Goal: Information Seeking & Learning: Learn about a topic

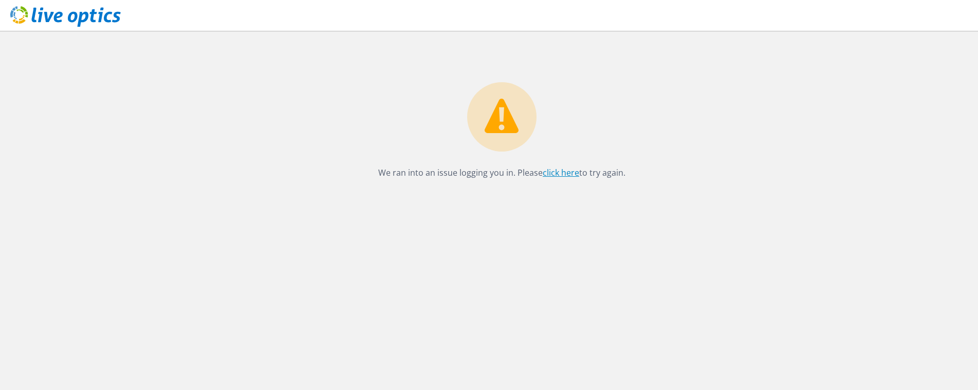
click at [567, 172] on link "click here" at bounding box center [560, 172] width 36 height 11
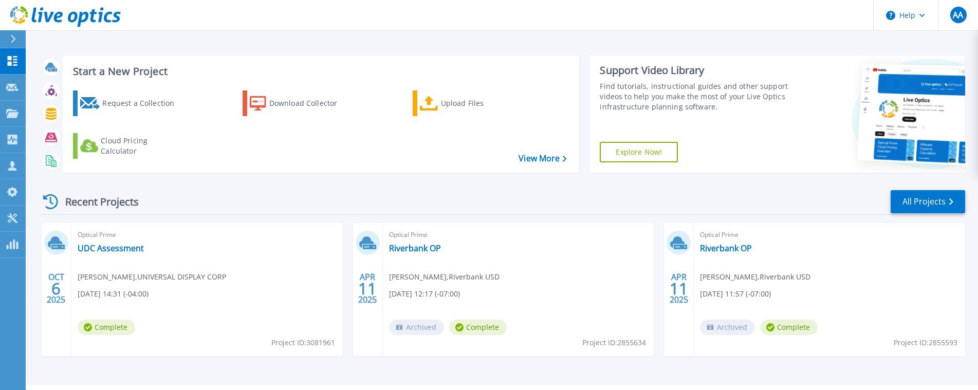
click at [158, 275] on span "Michael Mastroianni , UNIVERSAL DISPLAY CORP" at bounding box center [152, 276] width 148 height 11
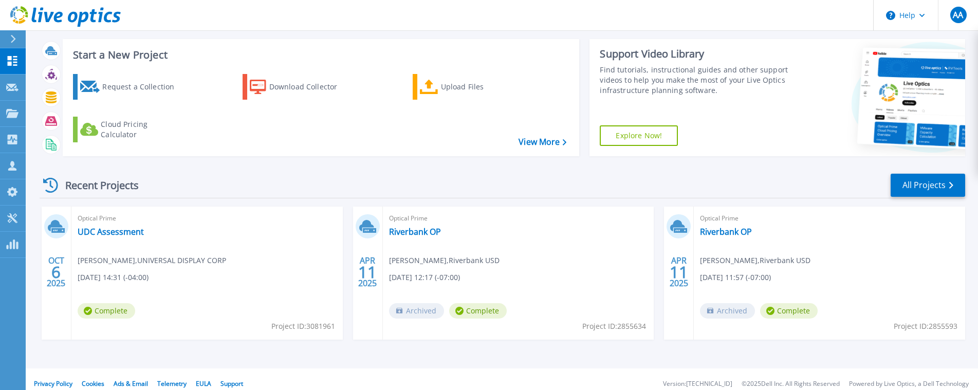
scroll to position [26, 0]
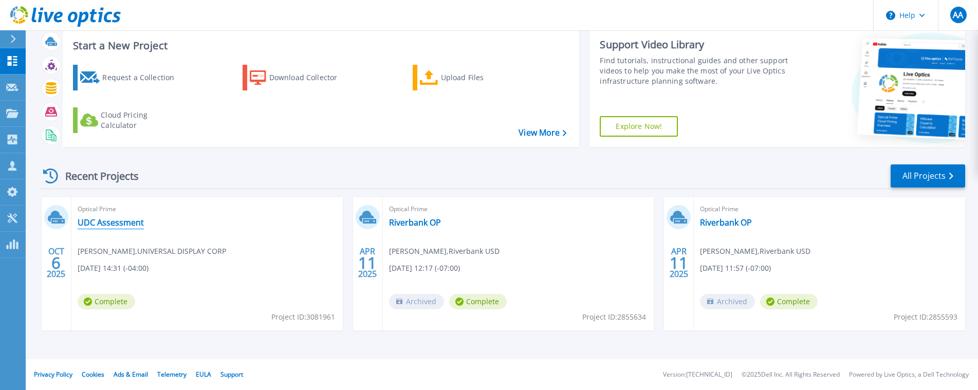
click at [106, 220] on link "UDC Assessment" at bounding box center [111, 222] width 66 height 10
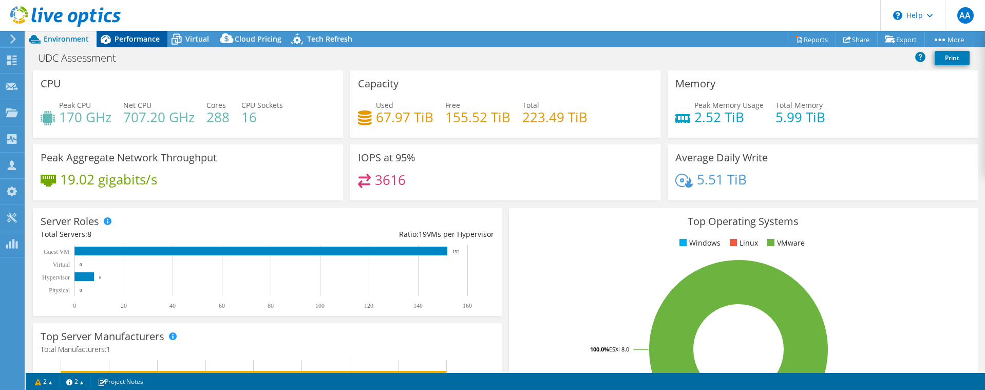
click at [133, 37] on span "Performance" at bounding box center [137, 39] width 45 height 10
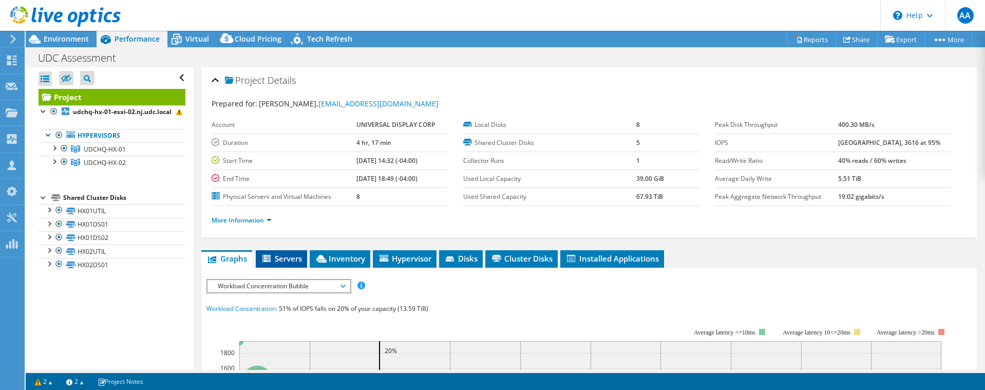
click at [289, 260] on span "Servers" at bounding box center [281, 258] width 41 height 10
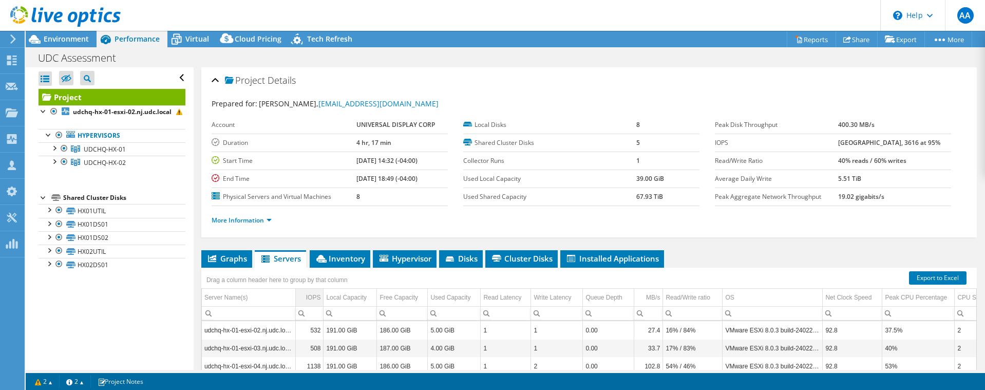
scroll to position [155, 0]
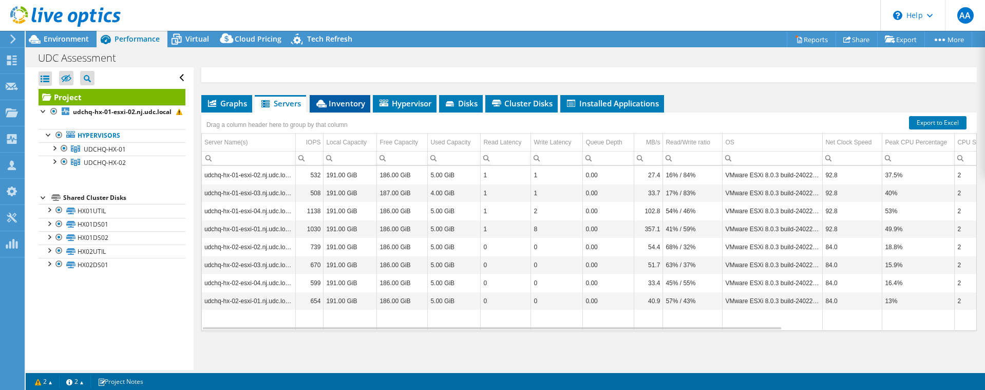
click at [354, 105] on span "Inventory" at bounding box center [340, 103] width 50 height 10
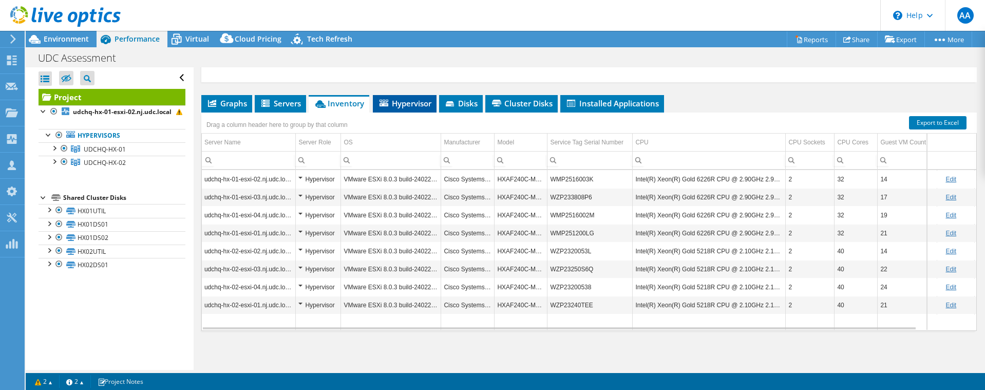
click at [400, 104] on span "Hypervisor" at bounding box center [404, 103] width 53 height 10
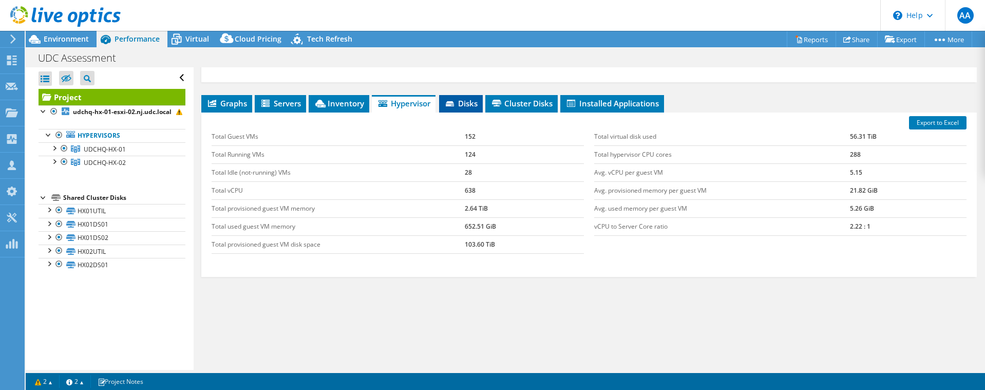
click at [458, 103] on span "Disks" at bounding box center [460, 103] width 33 height 10
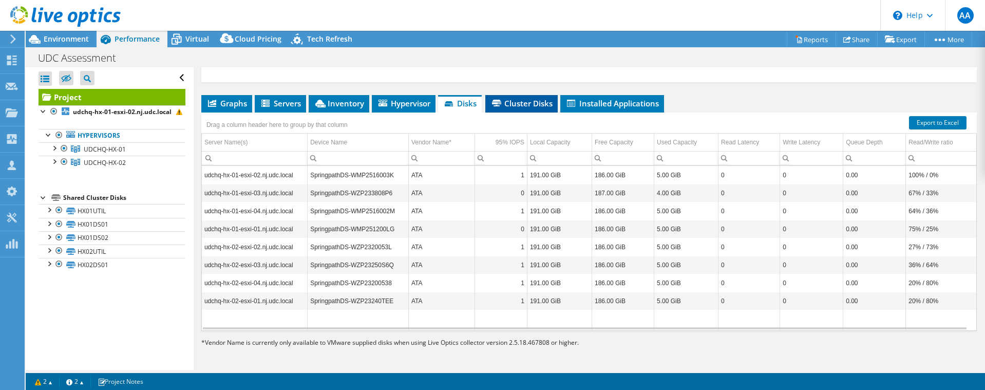
click at [514, 103] on span "Cluster Disks" at bounding box center [522, 103] width 62 height 10
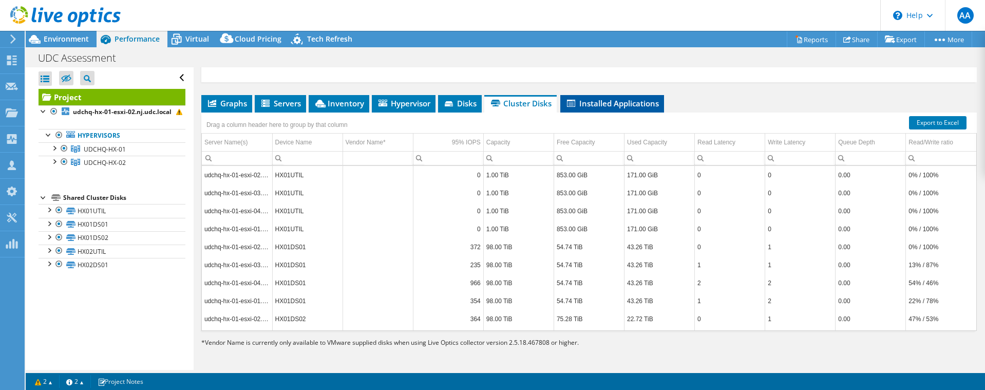
click at [601, 105] on span "Installed Applications" at bounding box center [612, 103] width 93 height 10
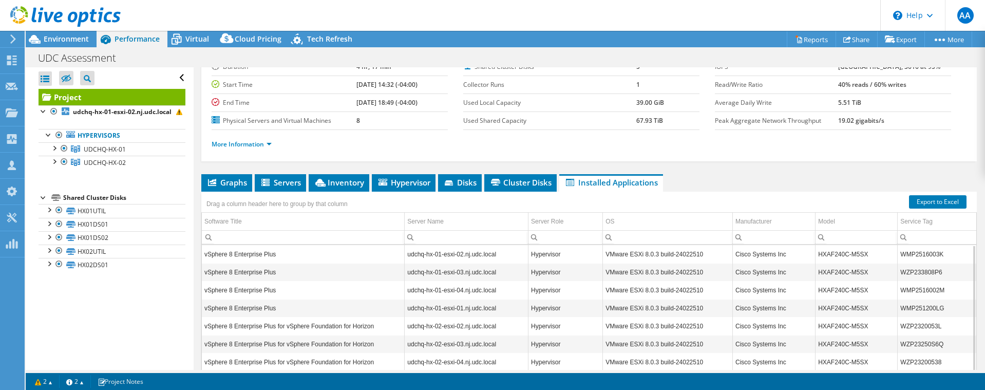
scroll to position [0, 0]
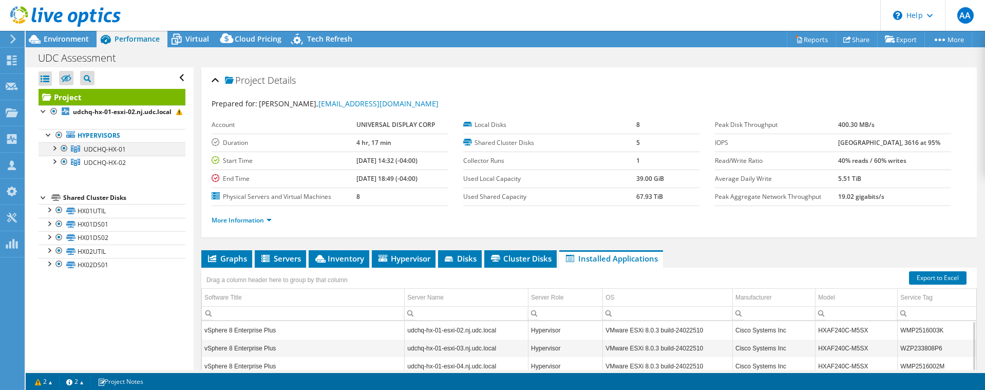
click at [57, 153] on div at bounding box center [54, 147] width 10 height 10
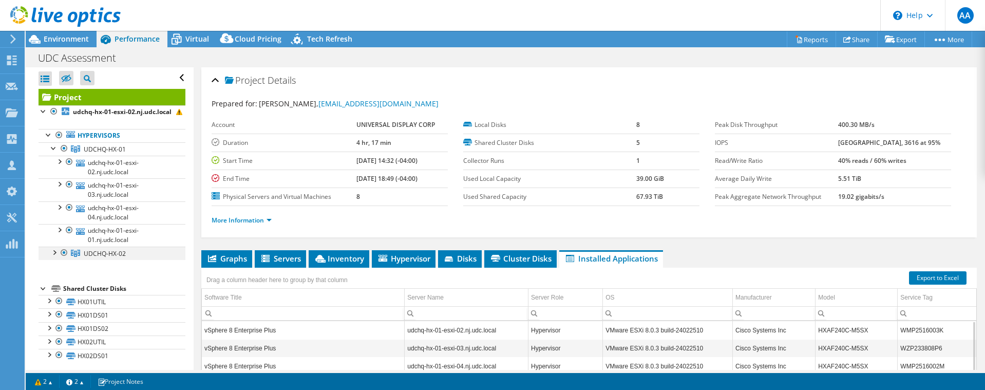
click at [53, 257] on div at bounding box center [54, 252] width 10 height 10
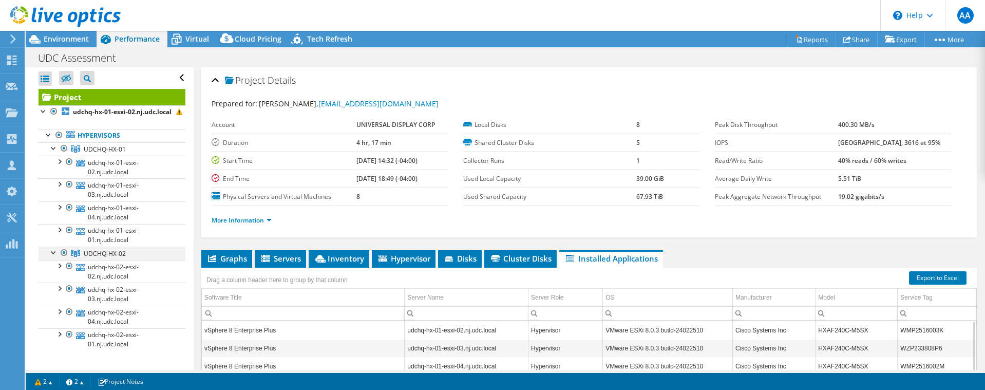
click at [53, 257] on div at bounding box center [54, 252] width 10 height 10
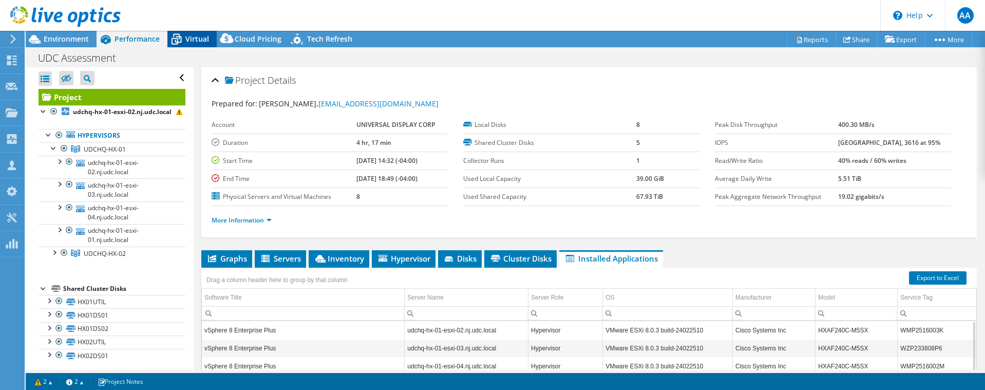
click at [196, 41] on span "Virtual" at bounding box center [197, 39] width 24 height 10
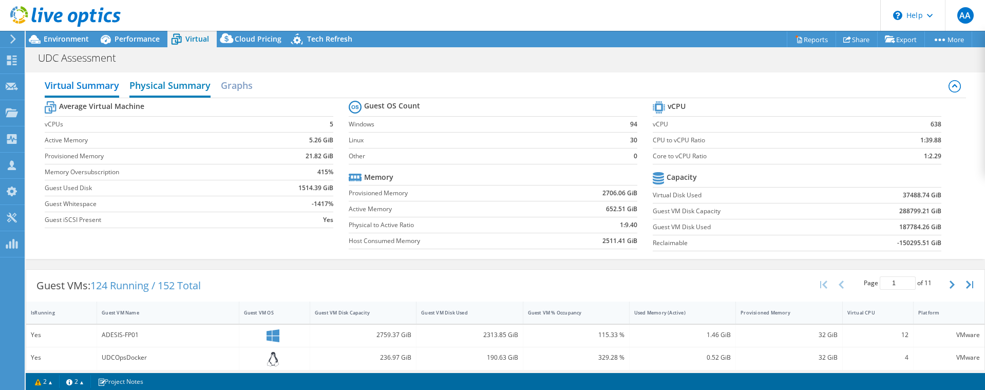
click at [175, 82] on h2 "Physical Summary" at bounding box center [169, 86] width 81 height 23
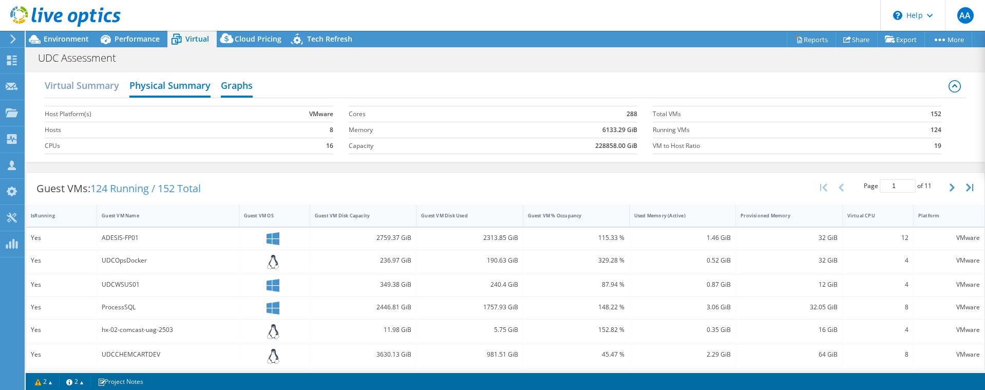
click at [228, 84] on h2 "Graphs" at bounding box center [237, 86] width 32 height 23
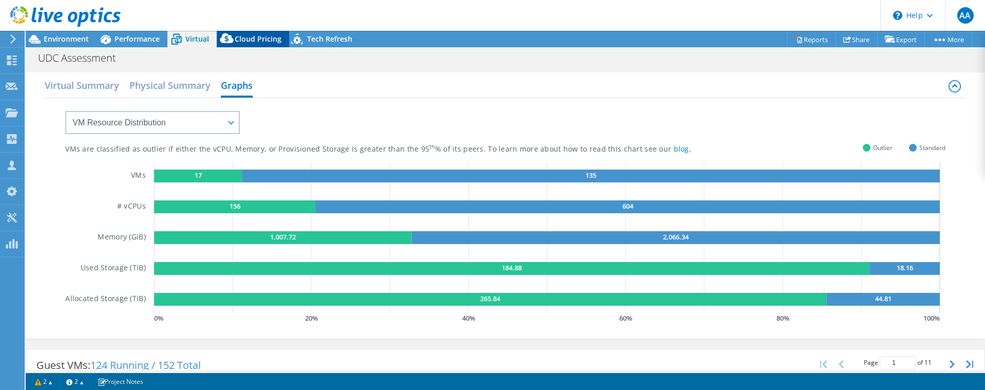
click at [264, 43] on span "Cloud Pricing" at bounding box center [258, 39] width 47 height 10
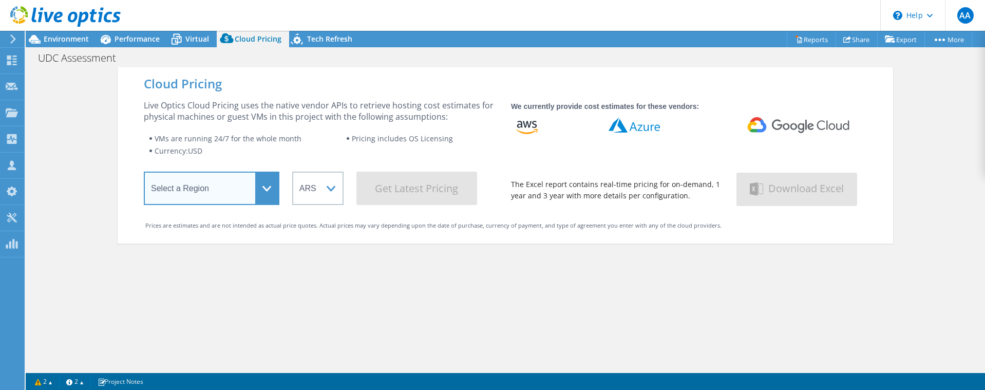
click at [204, 190] on select "Select a Region [GEOGRAPHIC_DATA] ([GEOGRAPHIC_DATA]) [GEOGRAPHIC_DATA] ([GEOGR…" at bounding box center [212, 188] width 136 height 33
select select "USEast"
click at [144, 174] on select "Select a Region [GEOGRAPHIC_DATA] ([GEOGRAPHIC_DATA]) [GEOGRAPHIC_DATA] ([GEOGR…" at bounding box center [212, 188] width 136 height 33
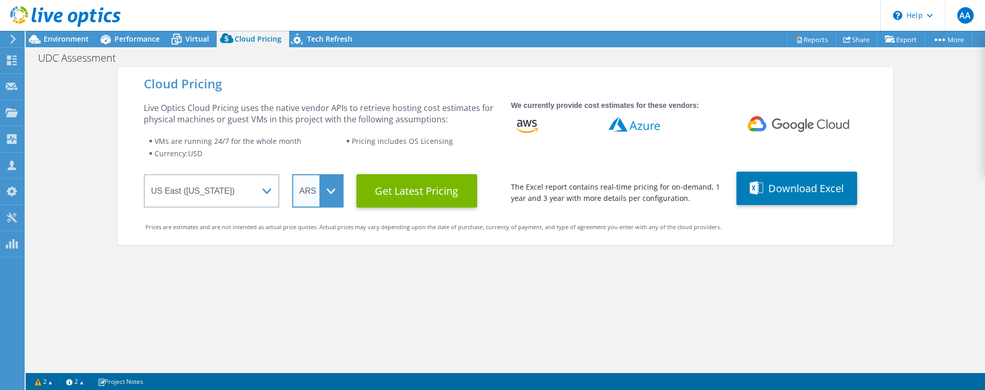
click at [323, 197] on select "ARS AUD BRL CAD CHF CLP CNY DKK EUR GBP HKD HUF INR JPY MXN MYR NOK NZD PEN SEK…" at bounding box center [317, 190] width 51 height 33
click at [300, 266] on div "Cloud Pricing Live Optics Cloud Pricing uses the native vendor APIs to retrieve…" at bounding box center [506, 262] width 776 height 390
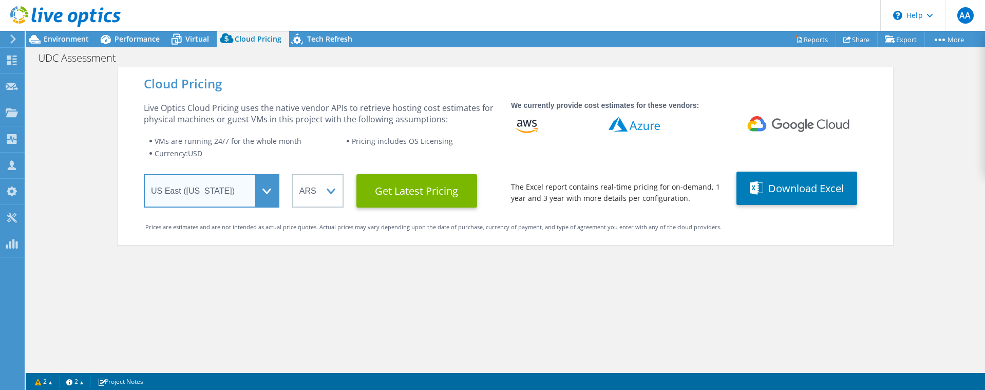
click at [260, 191] on select "Select a Region [GEOGRAPHIC_DATA] ([GEOGRAPHIC_DATA]) [GEOGRAPHIC_DATA] ([GEOGR…" at bounding box center [212, 190] width 136 height 33
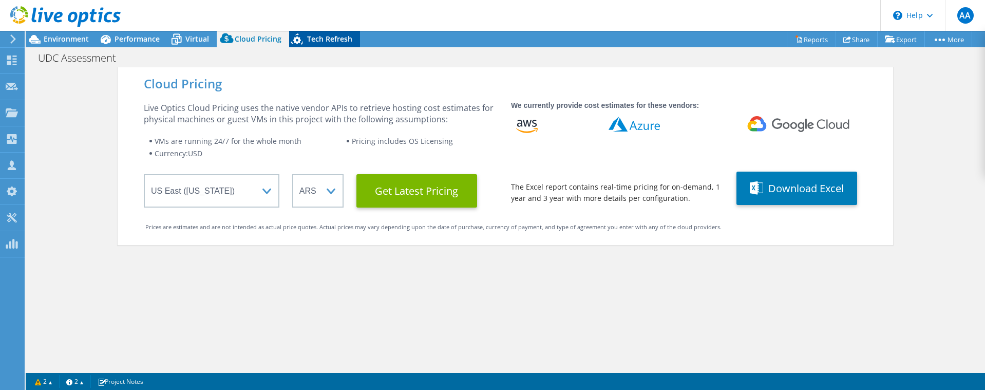
click at [334, 39] on span "Tech Refresh" at bounding box center [329, 39] width 45 height 10
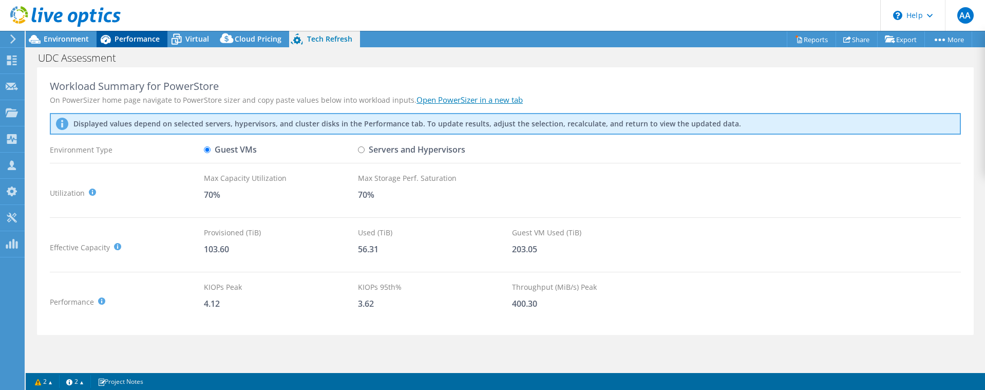
click at [140, 40] on span "Performance" at bounding box center [137, 39] width 45 height 10
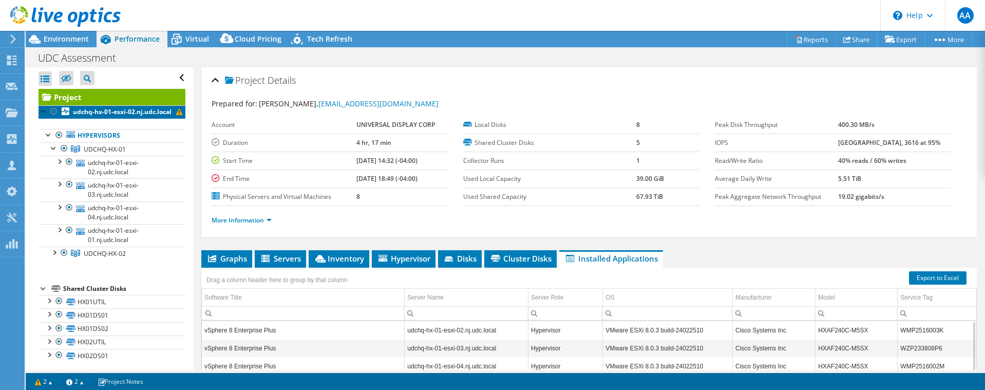
click at [139, 119] on link "udchq-hx-01-esxi-02.nj.udc.local" at bounding box center [112, 111] width 147 height 13
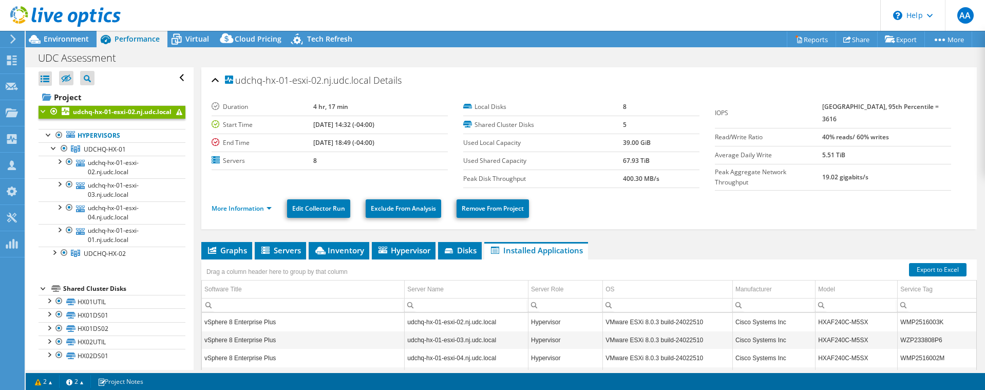
click at [636, 210] on ul "More Information Edit Collector Run Exclude From Analysis Remove From Project" at bounding box center [589, 207] width 755 height 21
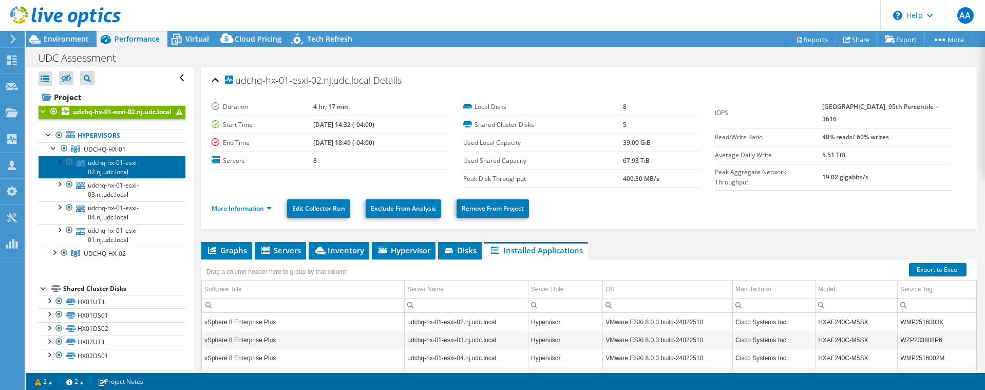
click at [120, 174] on link "udchq-hx-01-esxi-02.nj.udc.local" at bounding box center [112, 167] width 147 height 23
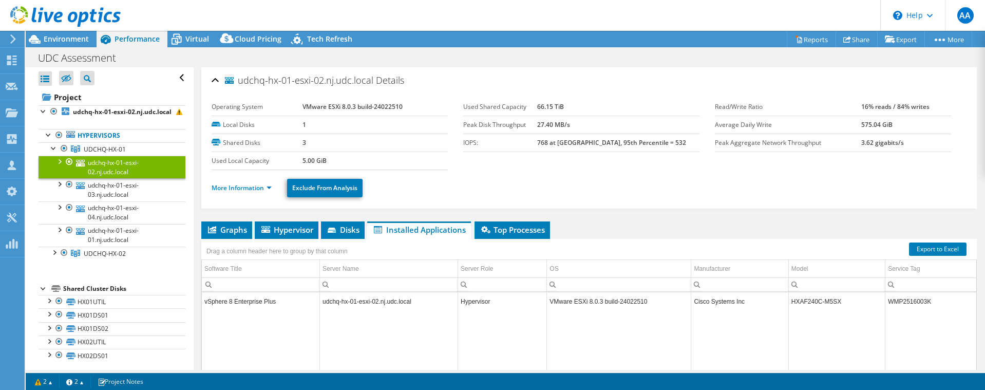
click at [60, 166] on div at bounding box center [59, 161] width 10 height 10
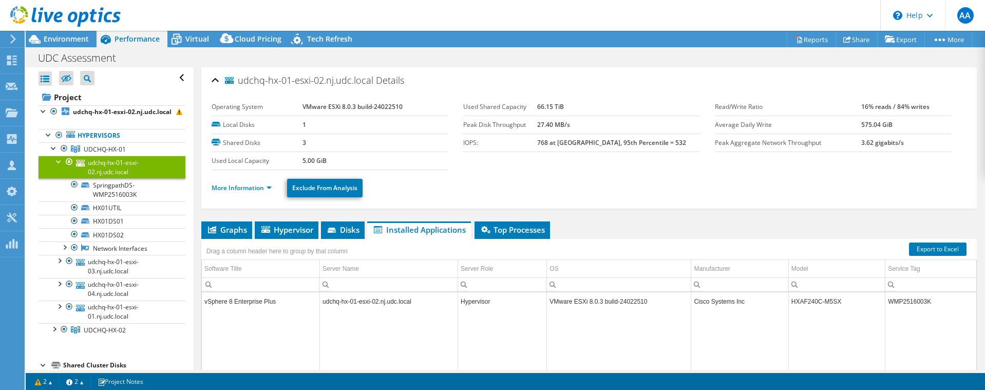
click at [60, 166] on div at bounding box center [59, 161] width 10 height 10
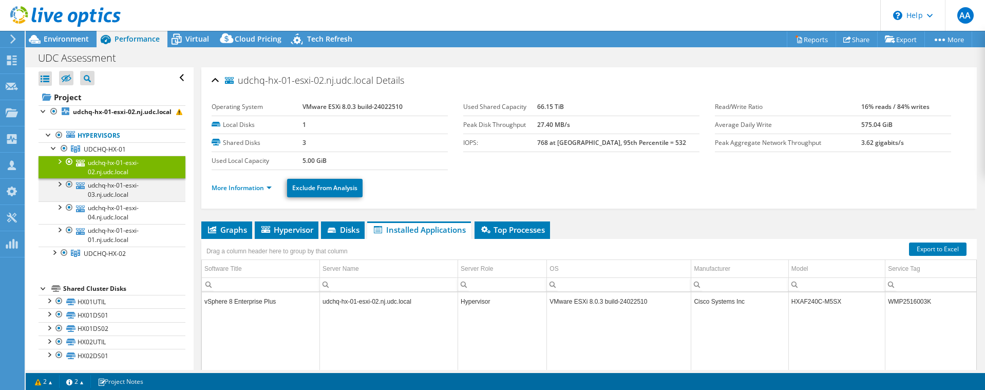
click at [61, 189] on div at bounding box center [59, 183] width 10 height 10
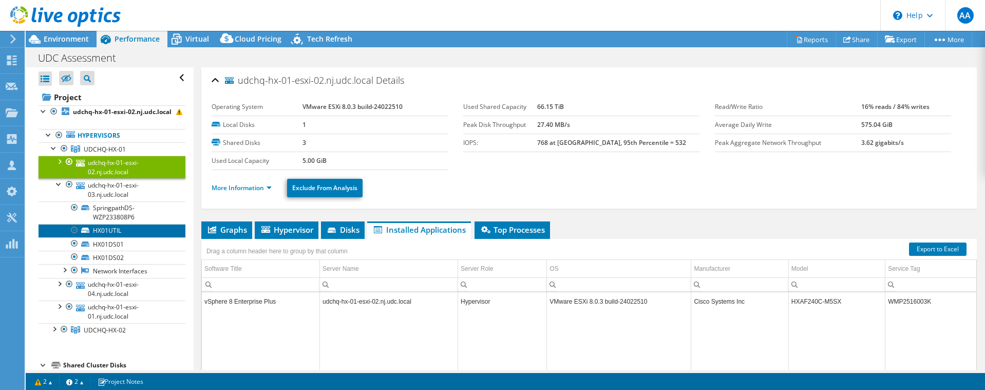
click at [126, 237] on link "HX01UTIL" at bounding box center [112, 230] width 147 height 13
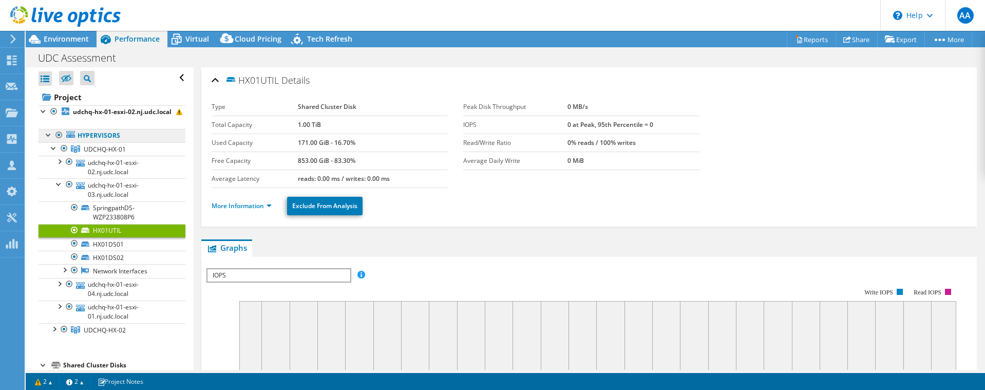
click at [135, 142] on link "Hypervisors" at bounding box center [112, 135] width 147 height 13
click at [117, 334] on span "UDCHQ-HX-02" at bounding box center [105, 330] width 42 height 9
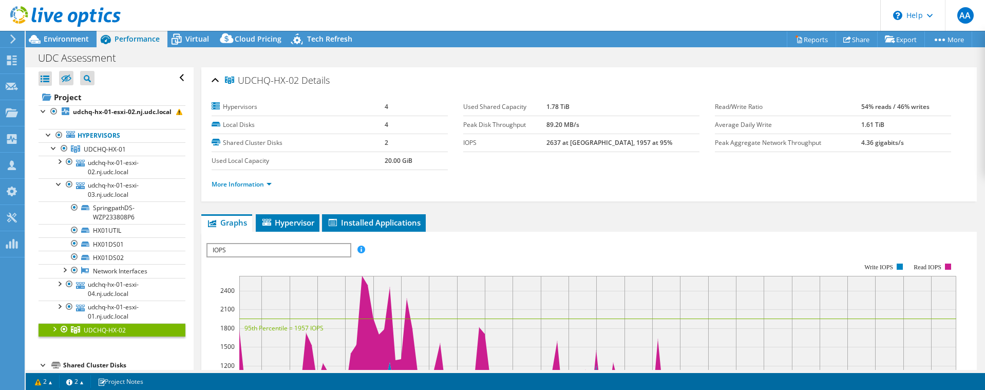
drag, startPoint x: 117, startPoint y: 336, endPoint x: 102, endPoint y: 338, distance: 15.0
click at [102, 334] on span "UDCHQ-HX-02" at bounding box center [105, 330] width 42 height 9
click at [54, 333] on div at bounding box center [54, 328] width 10 height 10
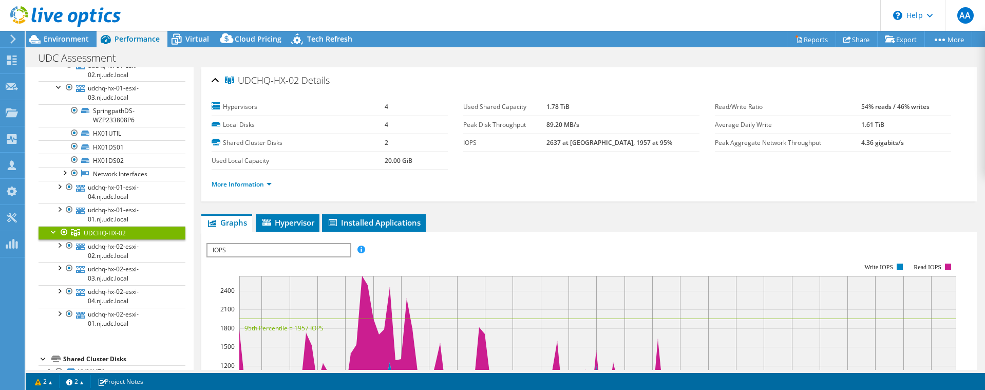
scroll to position [144, 0]
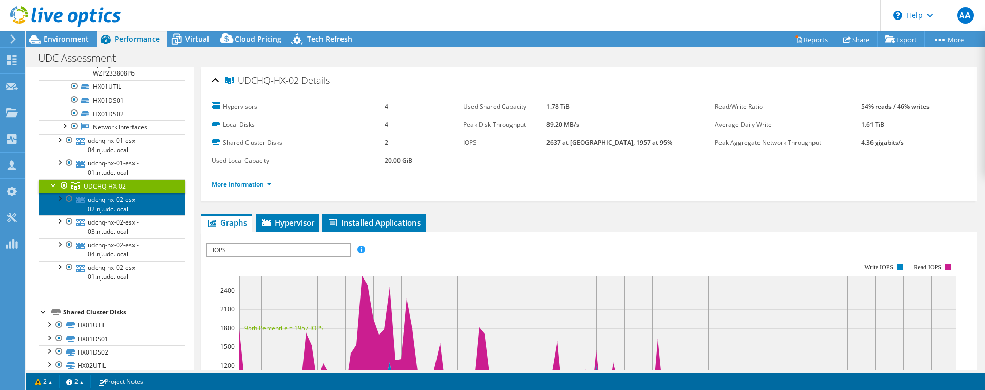
click at [141, 215] on link "udchq-hx-02-esxi-02.nj.udc.local" at bounding box center [112, 204] width 147 height 23
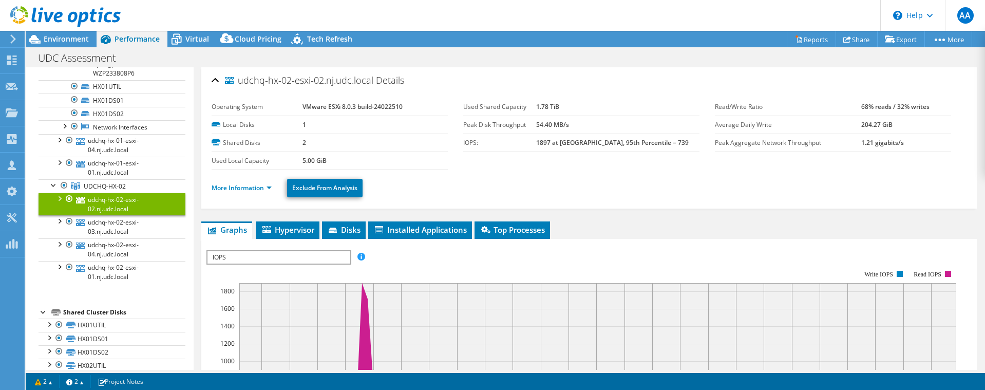
drag, startPoint x: 141, startPoint y: 215, endPoint x: 124, endPoint y: 215, distance: 17.0
click at [124, 215] on link "udchq-hx-02-esxi-02.nj.udc.local" at bounding box center [112, 204] width 147 height 23
click at [128, 193] on link "UDCHQ-HX-02" at bounding box center [112, 185] width 147 height 13
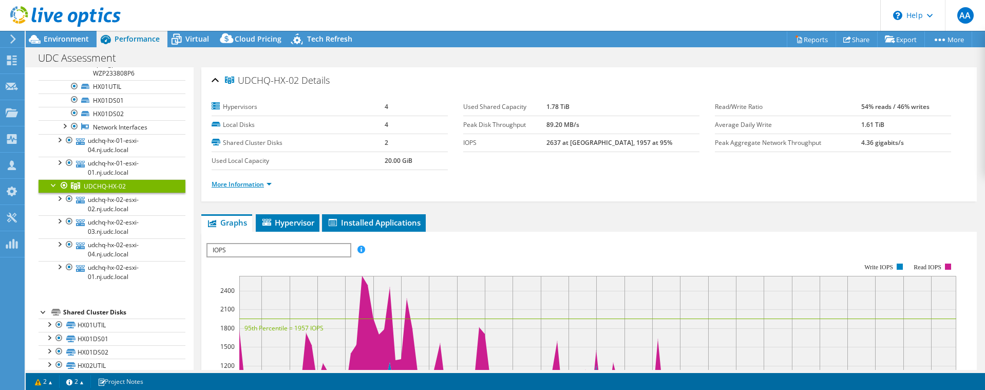
click at [267, 184] on link "More Information" at bounding box center [242, 184] width 60 height 9
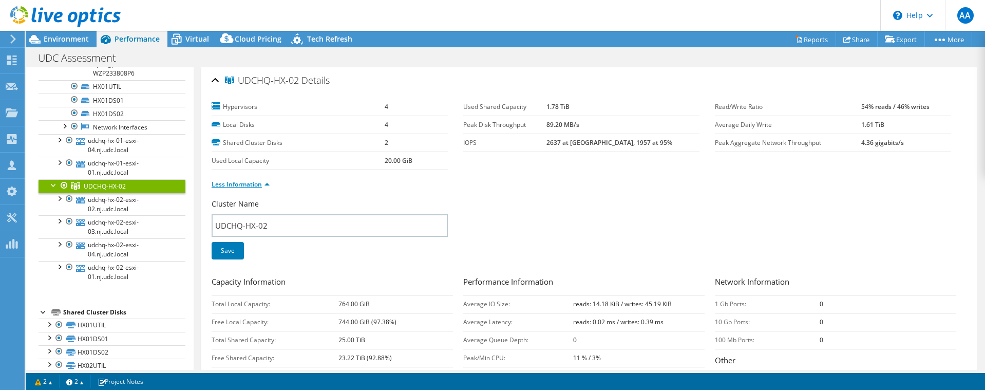
click at [267, 184] on link "Less Information" at bounding box center [241, 184] width 58 height 9
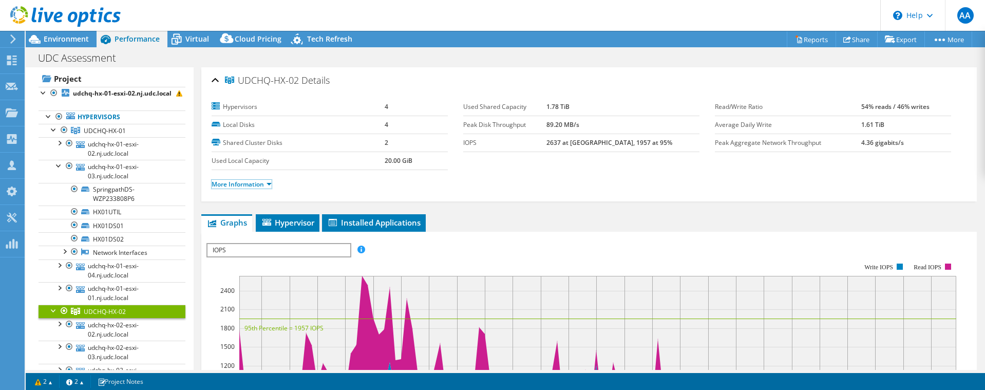
scroll to position [0, 0]
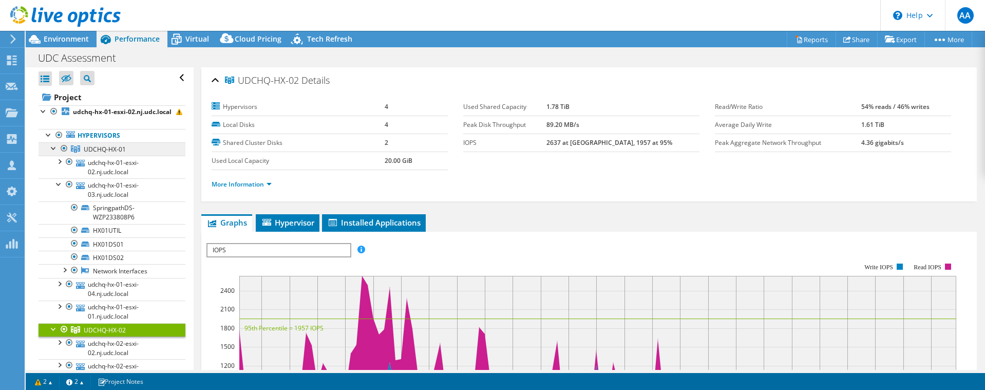
click at [110, 154] on span "UDCHQ-HX-01" at bounding box center [105, 149] width 42 height 9
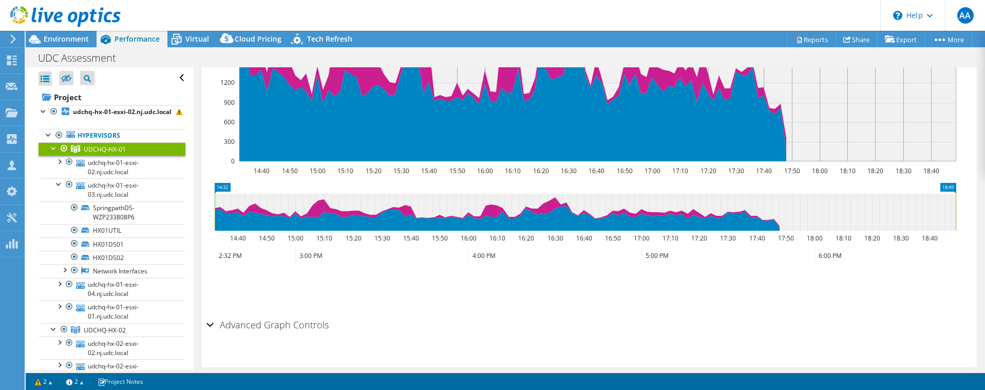
scroll to position [295, 0]
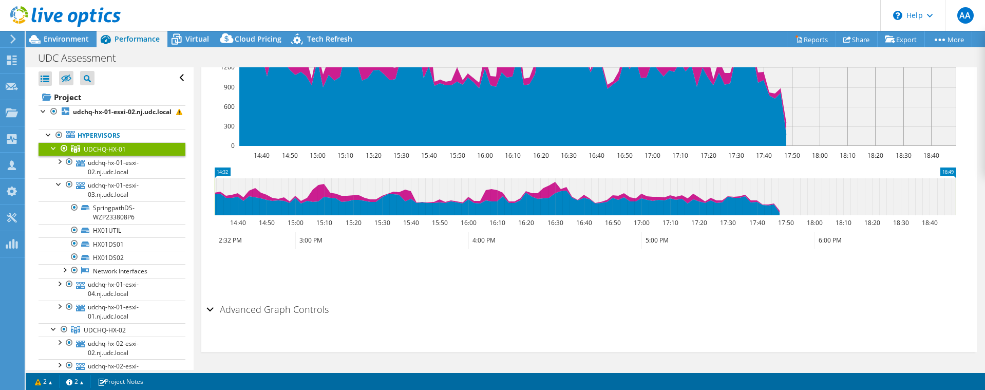
click at [209, 308] on div "Advanced Graph Controls" at bounding box center [588, 310] width 765 height 22
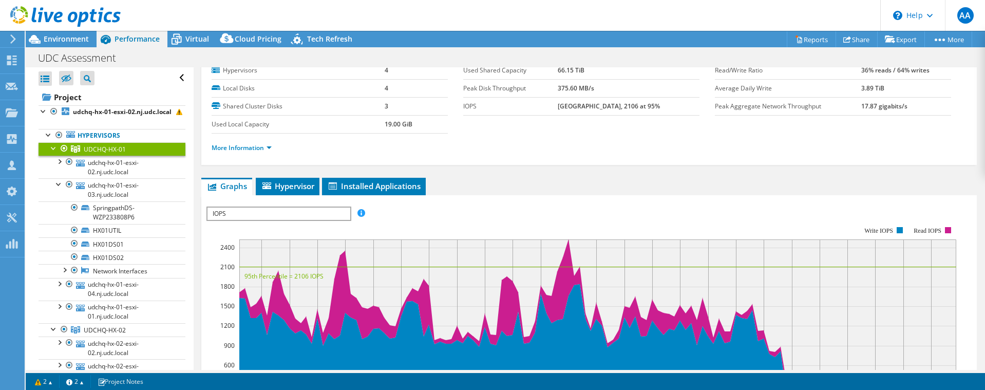
scroll to position [0, 0]
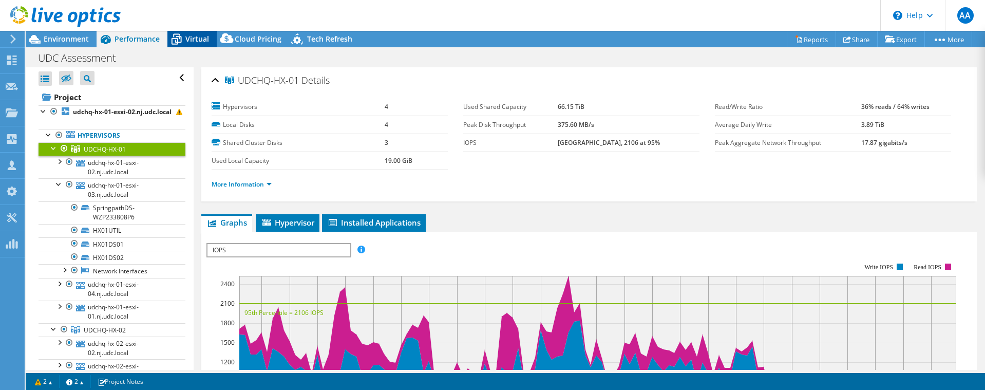
click at [194, 43] on span "Virtual" at bounding box center [197, 39] width 24 height 10
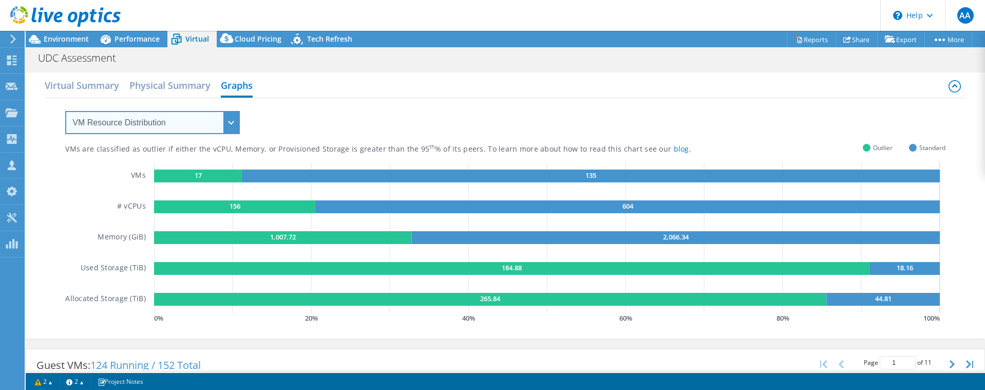
click at [158, 120] on select "VM Resource Distribution Provisioning Contrast Over Provisioning" at bounding box center [152, 122] width 175 height 23
select select "Over Provisioning"
click at [65, 111] on select "VM Resource Distribution Provisioning Contrast Over Provisioning" at bounding box center [152, 122] width 175 height 23
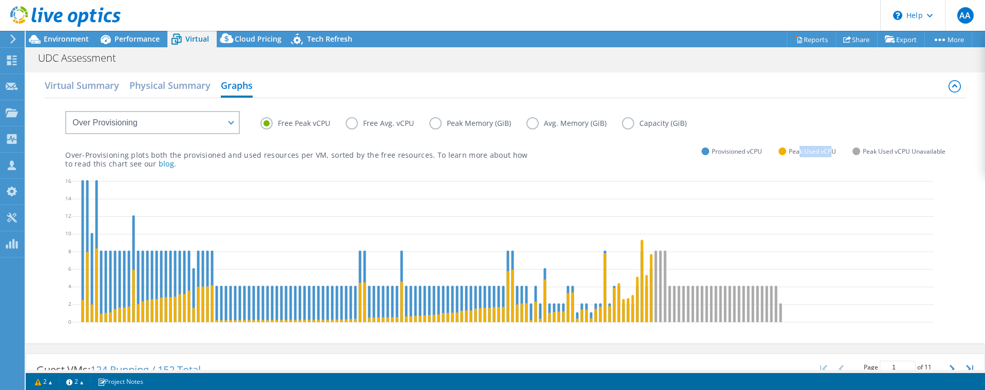
drag, startPoint x: 793, startPoint y: 154, endPoint x: 805, endPoint y: 154, distance: 12.9
click at [823, 153] on span "Peak Used vCPU" at bounding box center [812, 151] width 47 height 12
click at [172, 84] on h2 "Physical Summary" at bounding box center [169, 86] width 81 height 23
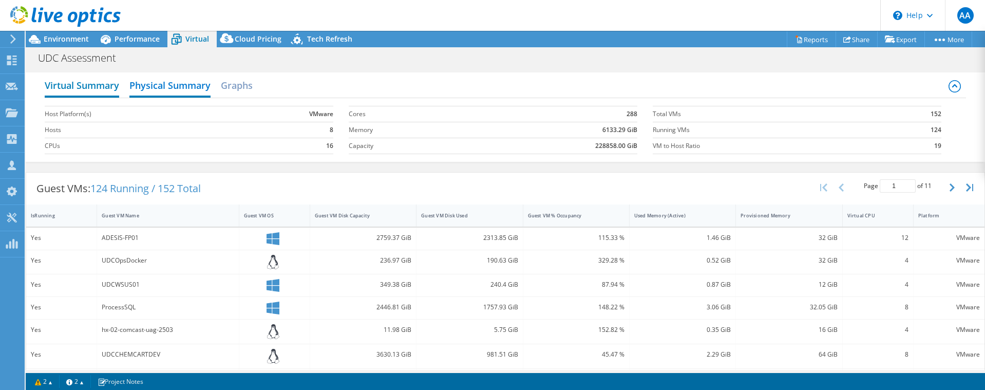
click at [87, 86] on h2 "Virtual Summary" at bounding box center [82, 86] width 74 height 23
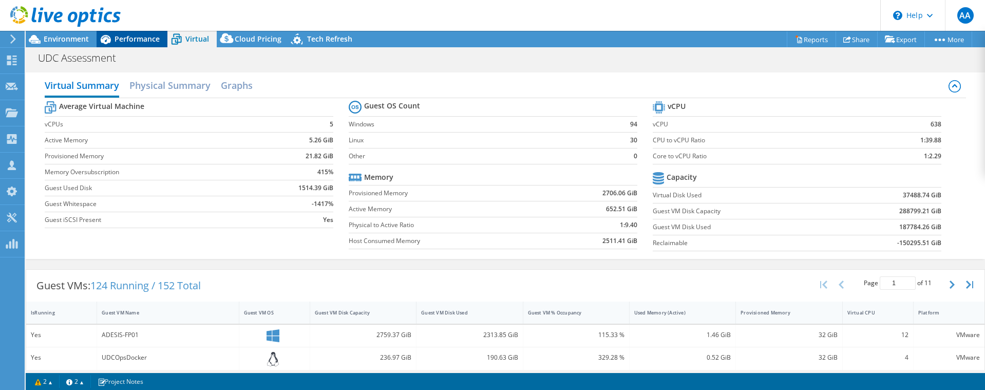
click at [132, 41] on span "Performance" at bounding box center [137, 39] width 45 height 10
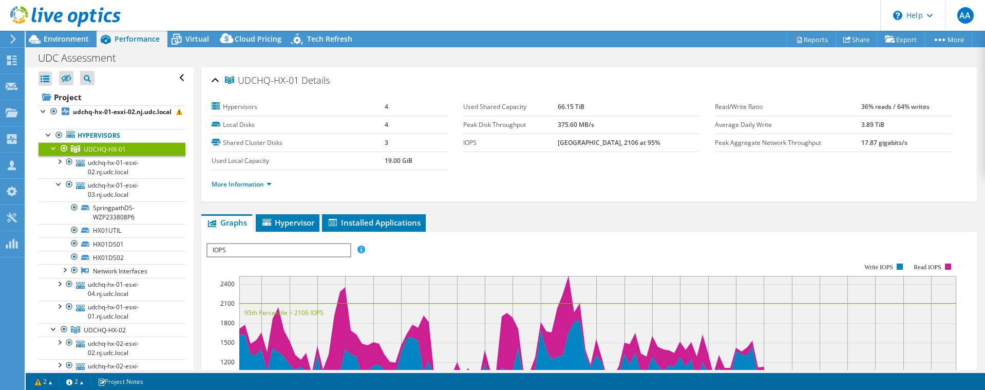
click at [53, 153] on div at bounding box center [54, 147] width 10 height 10
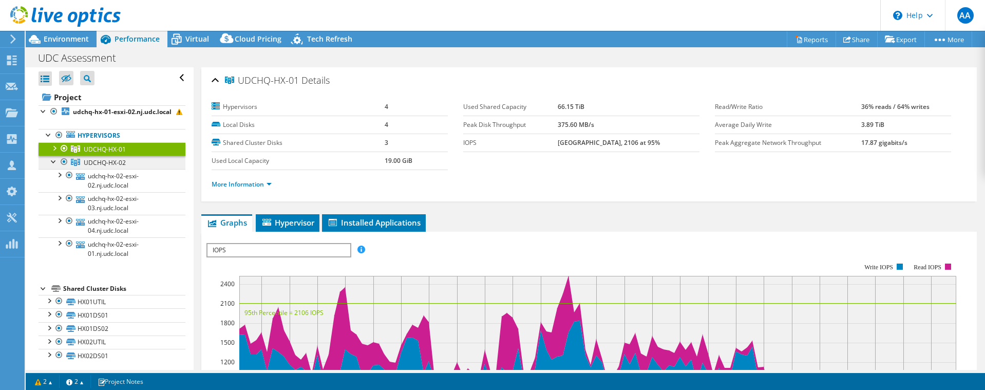
click at [107, 167] on span "UDCHQ-HX-02" at bounding box center [105, 162] width 42 height 9
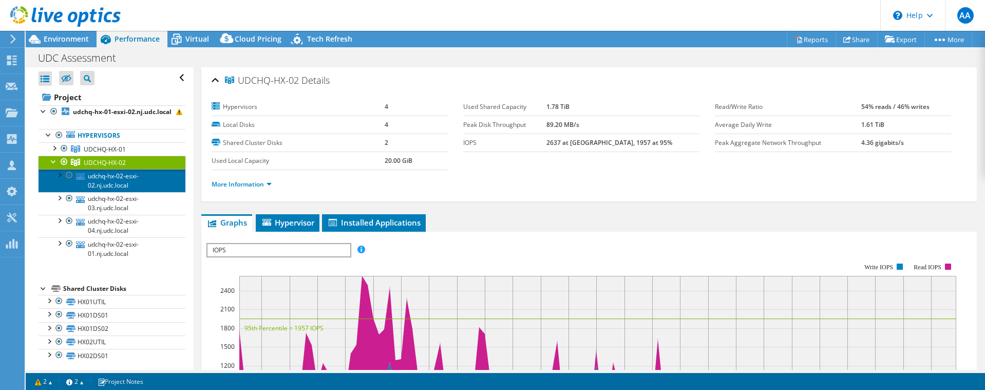
click at [117, 182] on link "udchq-hx-02-esxi-02.nj.udc.local" at bounding box center [112, 180] width 147 height 23
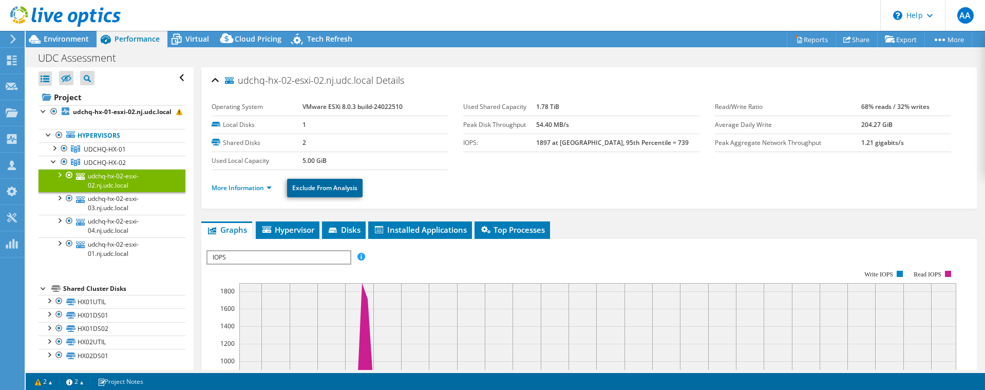
click at [312, 182] on link "Exclude From Analysis" at bounding box center [325, 188] width 76 height 18
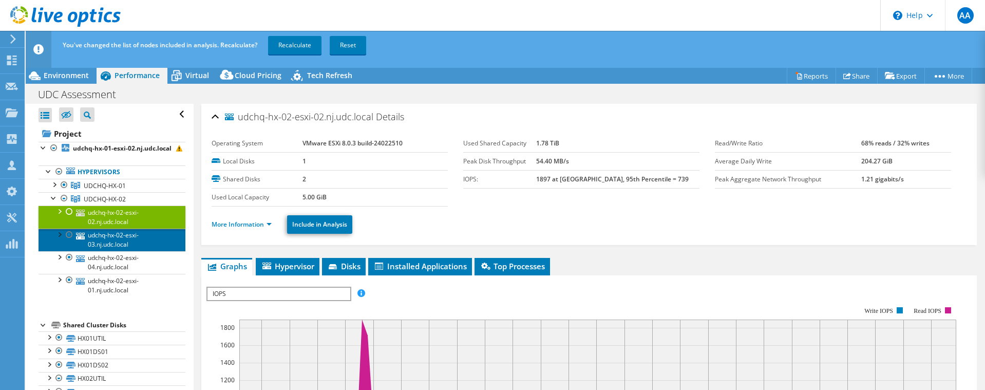
click at [124, 251] on link "udchq-hx-02-esxi-03.nj.udc.local" at bounding box center [112, 240] width 147 height 23
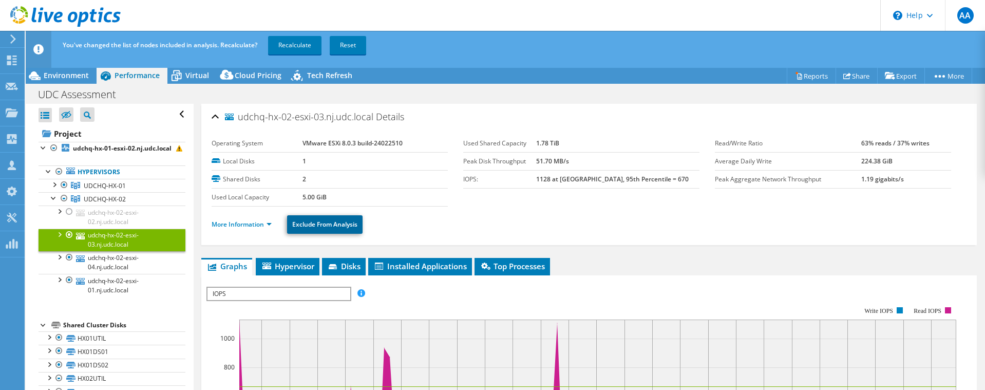
click at [302, 223] on link "Exclude From Analysis" at bounding box center [325, 224] width 76 height 18
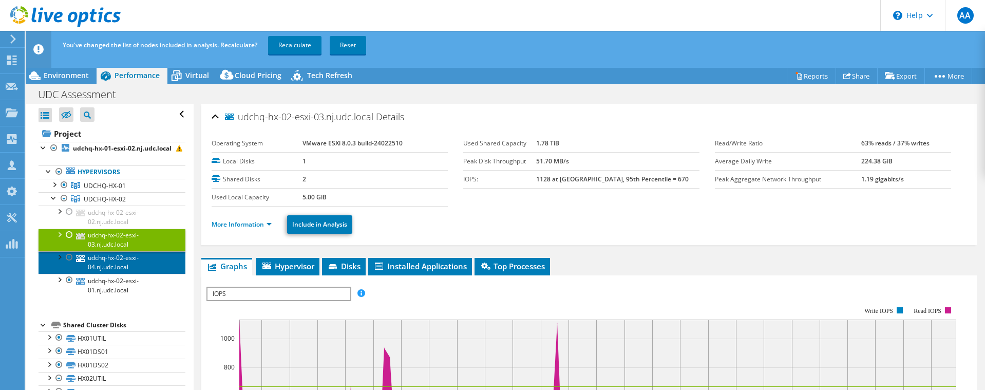
click at [128, 272] on link "udchq-hx-02-esxi-04.nj.udc.local" at bounding box center [112, 262] width 147 height 23
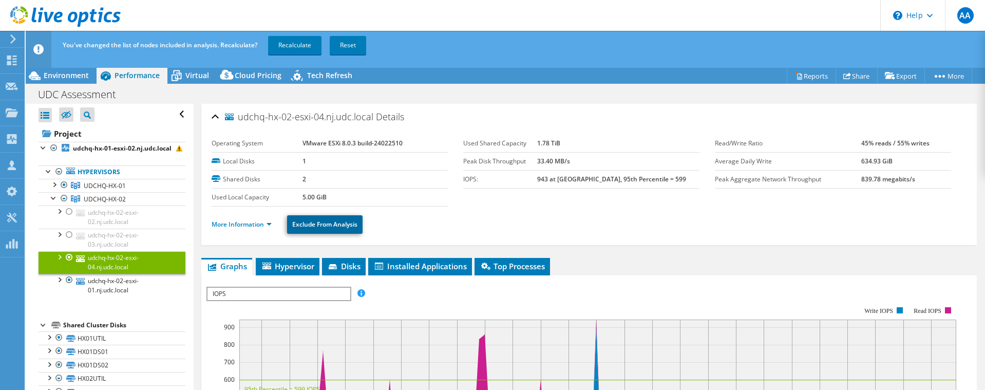
click at [305, 225] on link "Exclude From Analysis" at bounding box center [325, 224] width 76 height 18
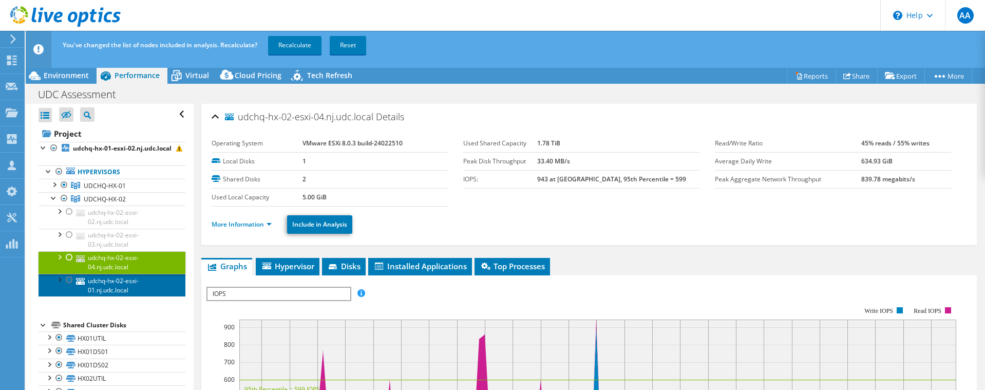
click at [137, 292] on link "udchq-hx-02-esxi-01.nj.udc.local" at bounding box center [112, 285] width 147 height 23
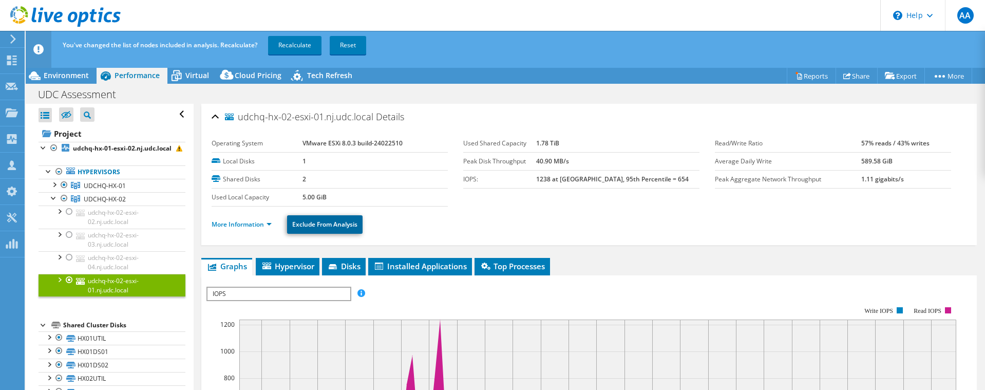
click at [312, 229] on link "Exclude From Analysis" at bounding box center [325, 224] width 76 height 18
click at [130, 192] on link "UDCHQ-HX-01" at bounding box center [112, 185] width 147 height 13
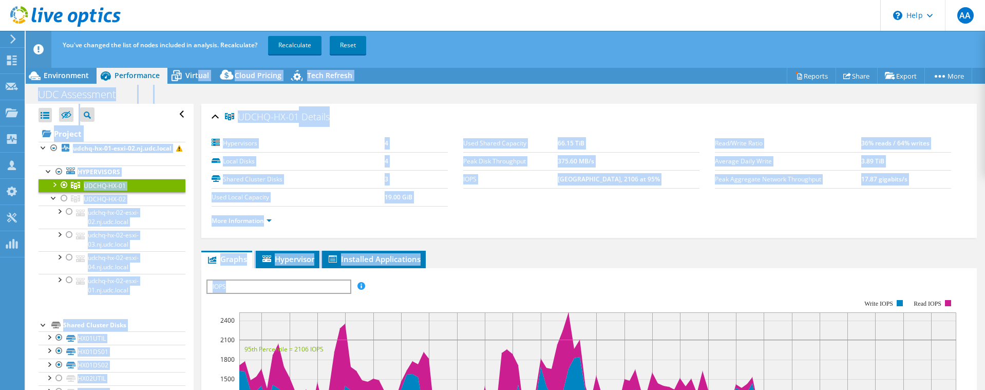
drag, startPoint x: 196, startPoint y: 76, endPoint x: 291, endPoint y: 270, distance: 216.2
click at [267, 280] on div "Project Actions Project Actions Reports Share Export vSAN ReadyNode Sizer" at bounding box center [506, 246] width 960 height 359
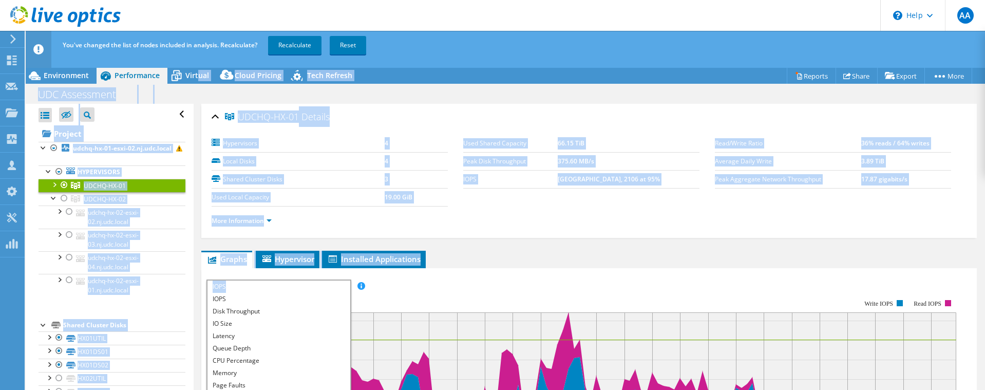
click at [460, 217] on ul "More Information" at bounding box center [589, 220] width 755 height 14
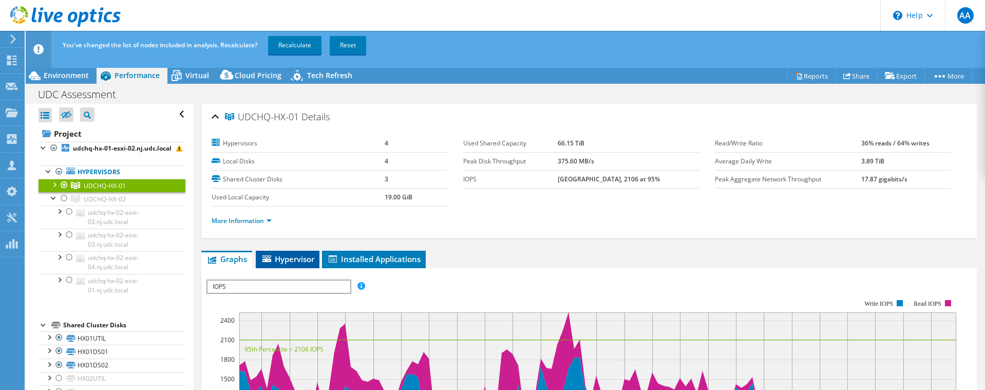
click at [304, 265] on li "Hypervisor" at bounding box center [288, 259] width 64 height 17
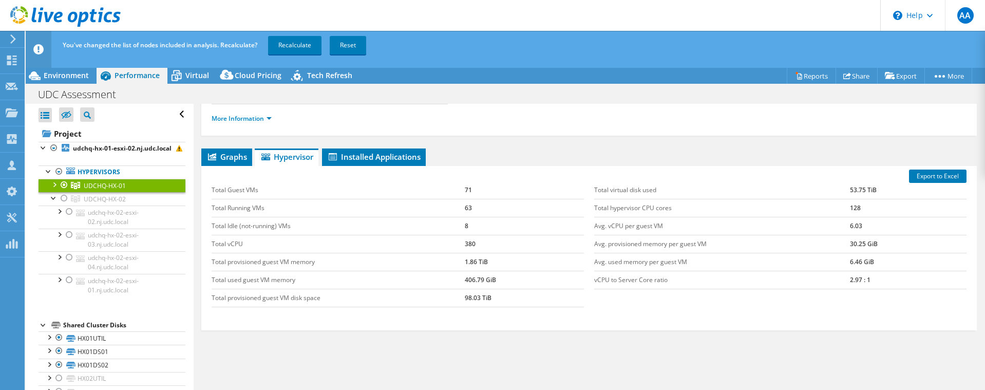
scroll to position [119, 0]
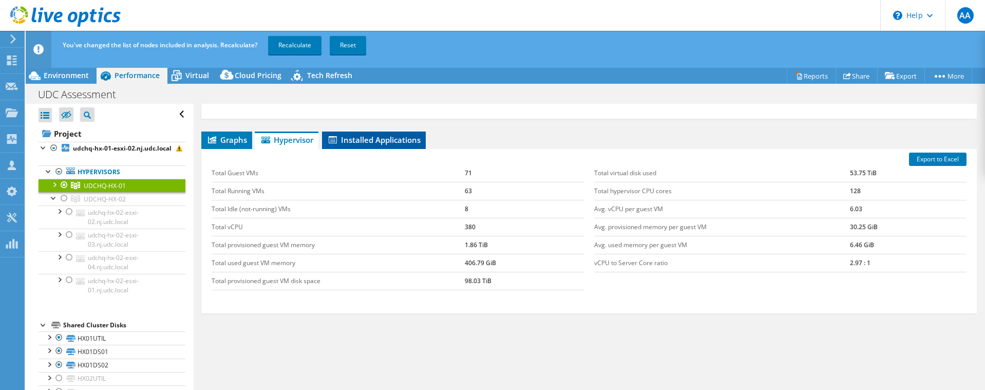
click at [366, 136] on span "Installed Applications" at bounding box center [373, 140] width 93 height 10
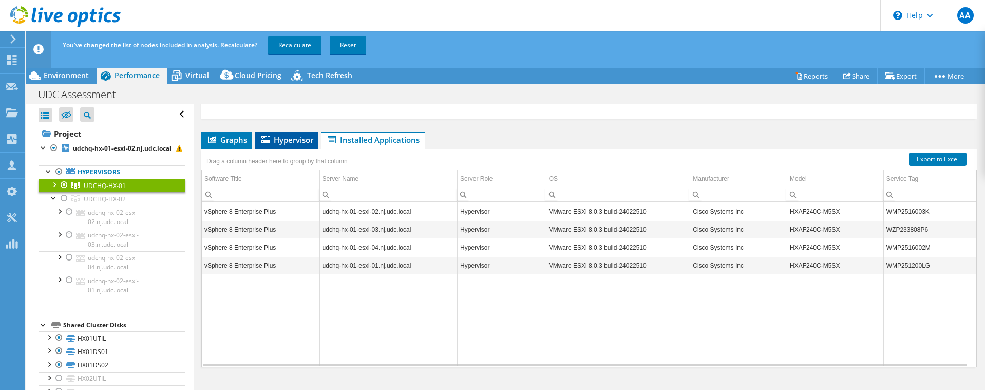
click at [278, 141] on span "Hypervisor" at bounding box center [286, 140] width 53 height 10
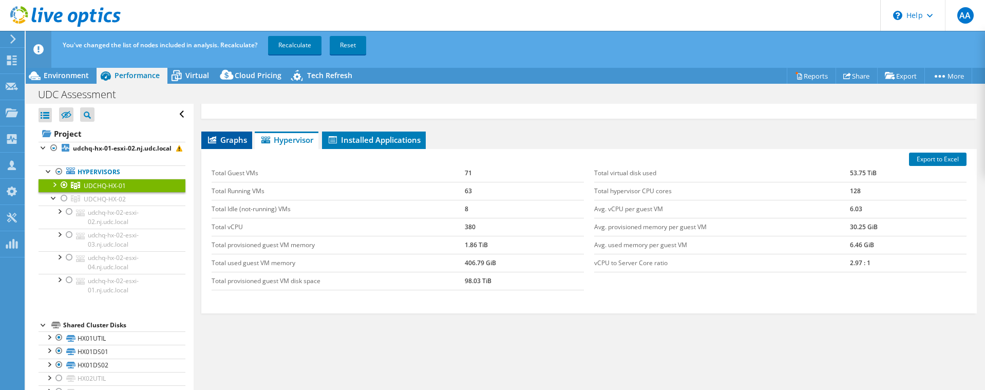
click at [234, 144] on span "Graphs" at bounding box center [226, 140] width 41 height 10
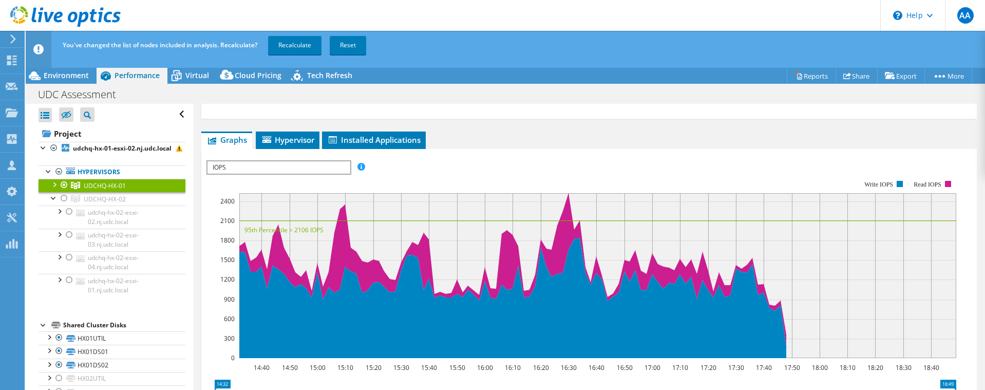
click at [311, 167] on span "IOPS" at bounding box center [279, 167] width 142 height 12
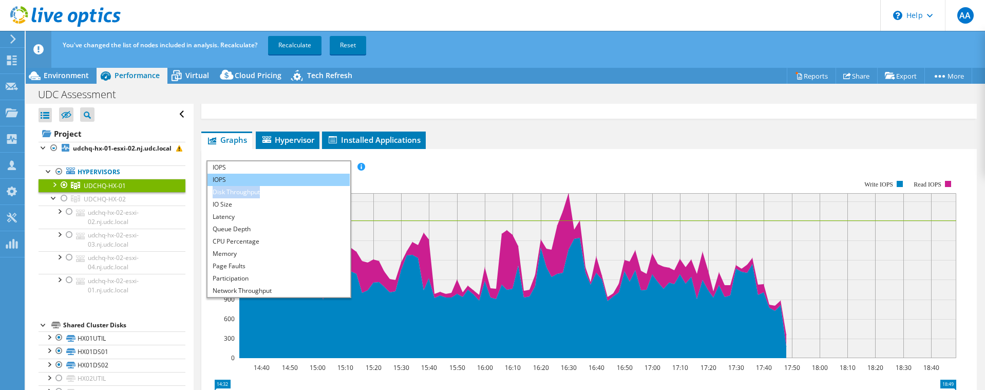
drag, startPoint x: 278, startPoint y: 191, endPoint x: 274, endPoint y: 178, distance: 13.5
click at [274, 178] on ul "IOPS Disk Throughput IO Size Latency Queue Depth CPU Percentage Memory Page Fau…" at bounding box center [279, 235] width 142 height 123
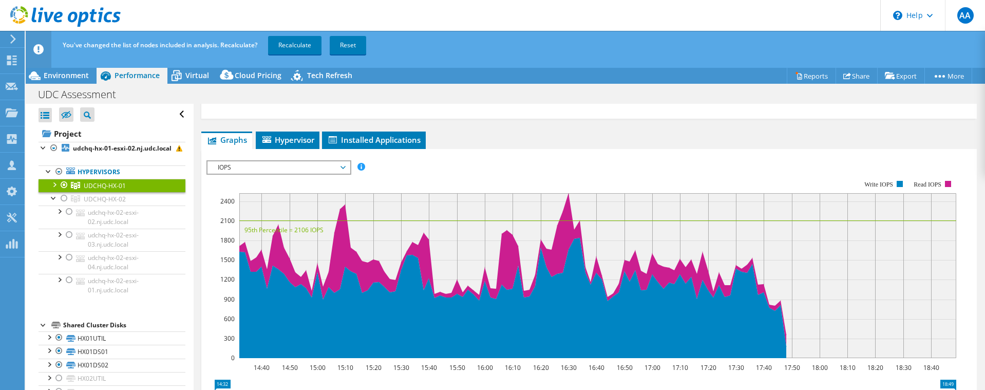
click at [278, 162] on span "IOPS" at bounding box center [279, 167] width 132 height 12
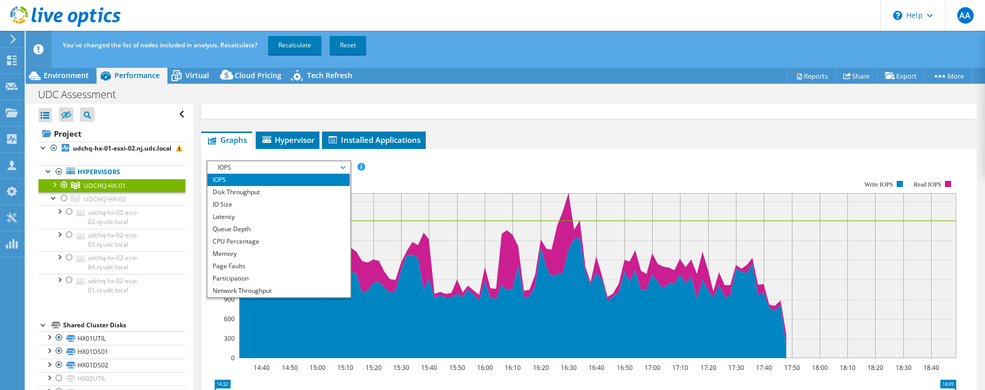
click at [261, 185] on li "IOPS" at bounding box center [279, 180] width 142 height 12
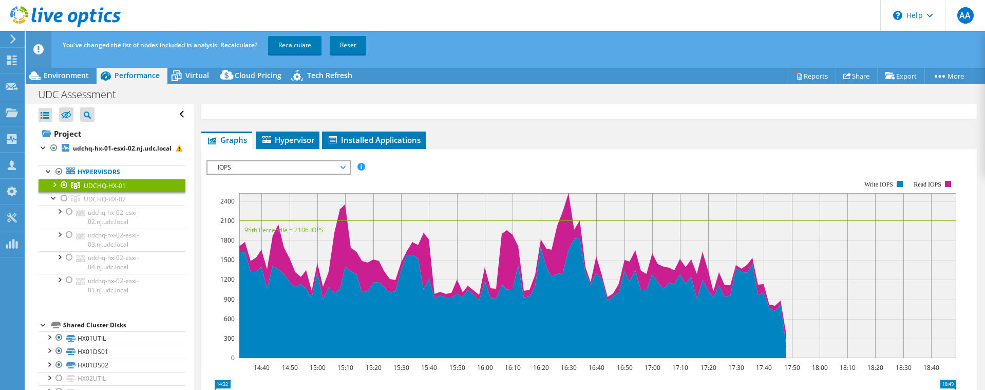
click at [265, 166] on span "IOPS" at bounding box center [279, 167] width 132 height 12
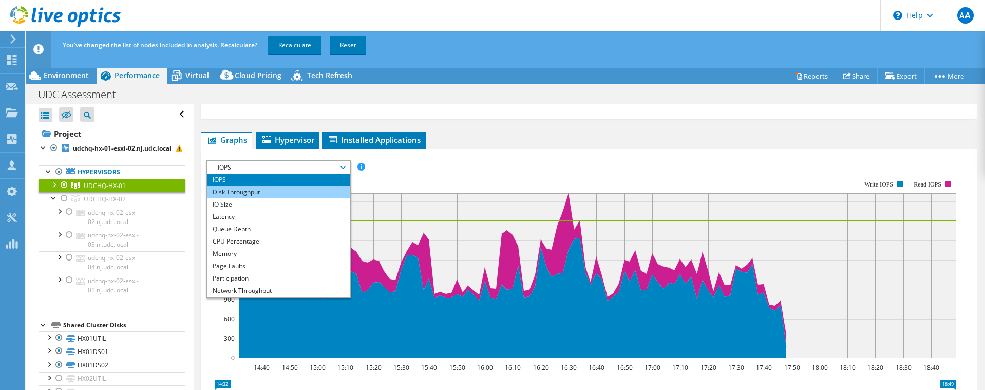
click at [254, 193] on li "Disk Throughput" at bounding box center [279, 192] width 142 height 12
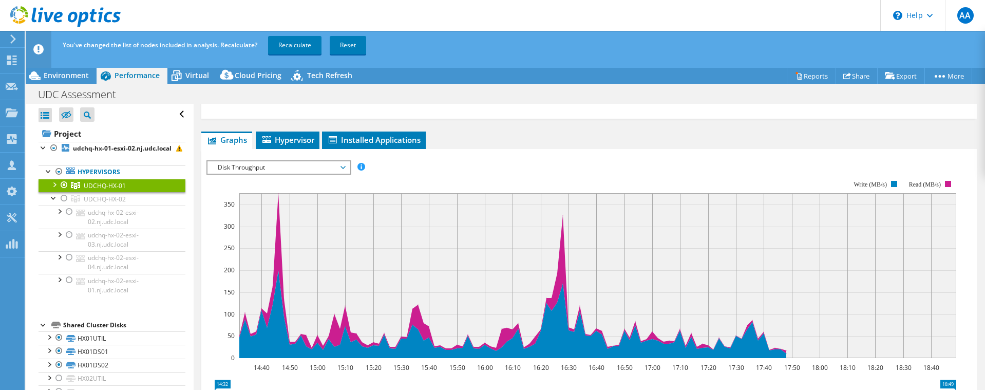
click at [275, 166] on span "Disk Throughput" at bounding box center [279, 167] width 132 height 12
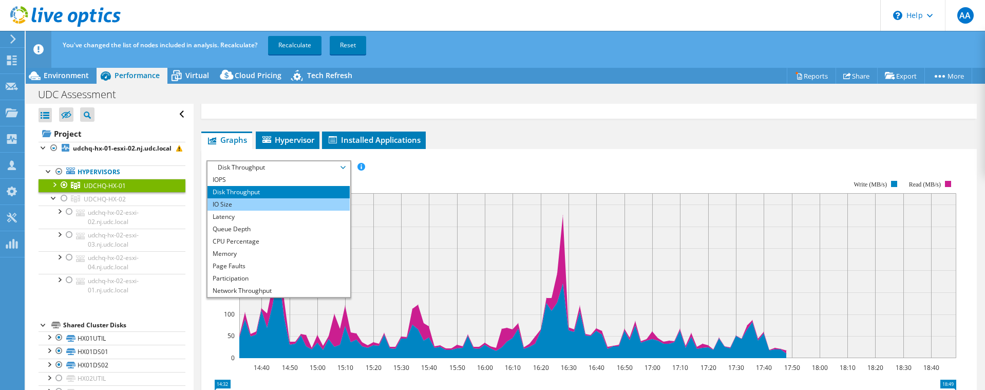
click at [252, 199] on li "IO Size" at bounding box center [279, 204] width 142 height 12
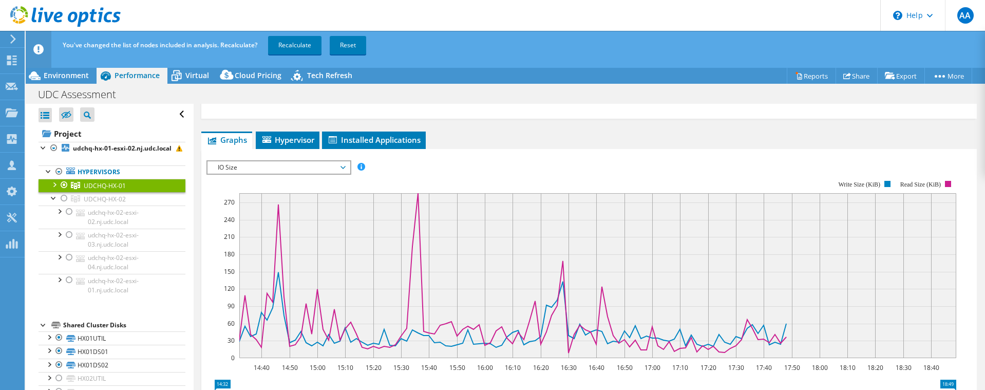
click at [283, 165] on span "IO Size" at bounding box center [279, 167] width 132 height 12
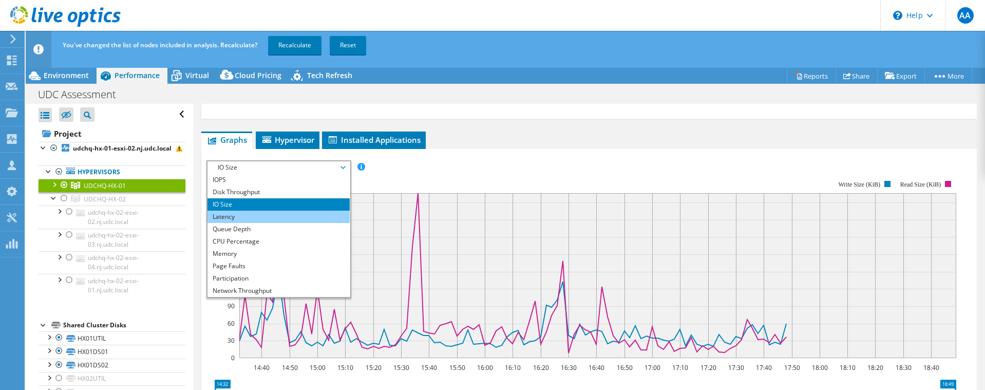
click at [243, 212] on li "Latency" at bounding box center [279, 217] width 142 height 12
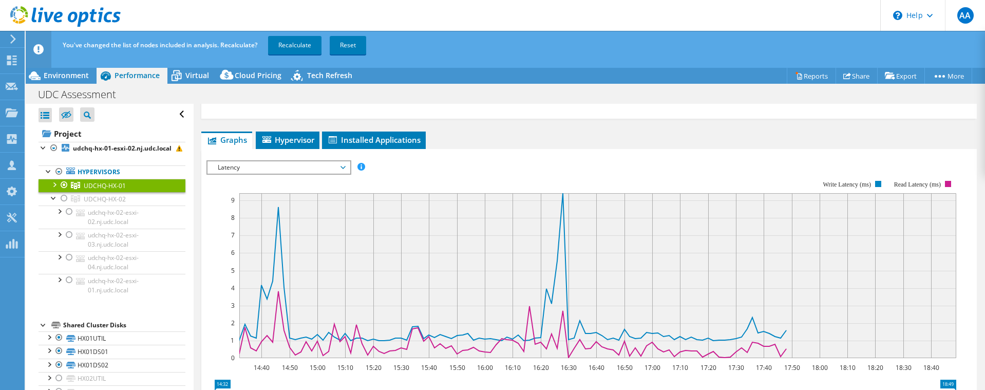
click at [257, 177] on rect at bounding box center [581, 268] width 750 height 205
click at [247, 170] on span "Latency" at bounding box center [279, 167] width 132 height 12
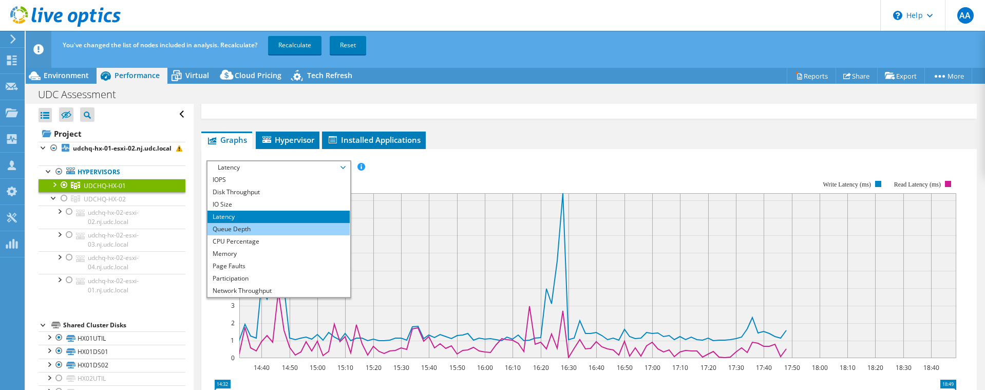
click at [227, 229] on li "Queue Depth" at bounding box center [279, 229] width 142 height 12
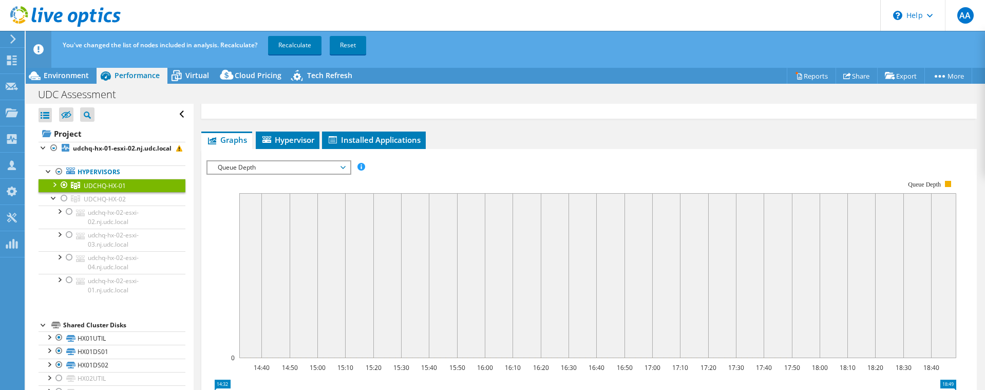
click at [285, 165] on span "Queue Depth" at bounding box center [279, 167] width 132 height 12
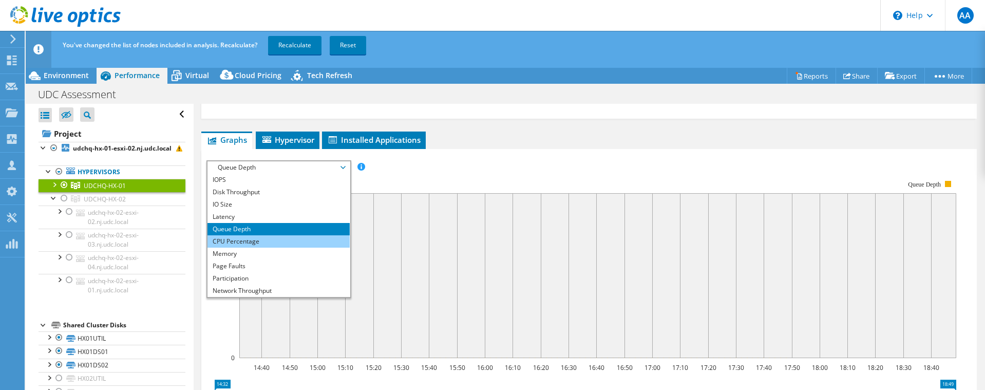
click at [231, 237] on li "CPU Percentage" at bounding box center [279, 241] width 142 height 12
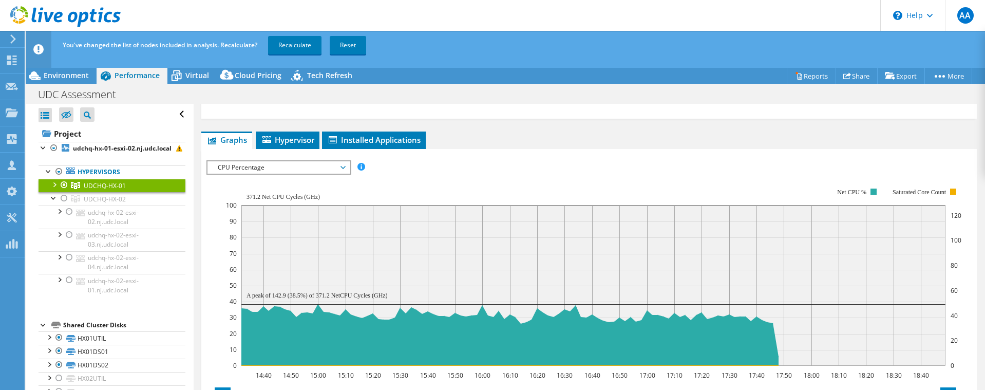
click at [274, 162] on span "CPU Percentage" at bounding box center [279, 167] width 132 height 12
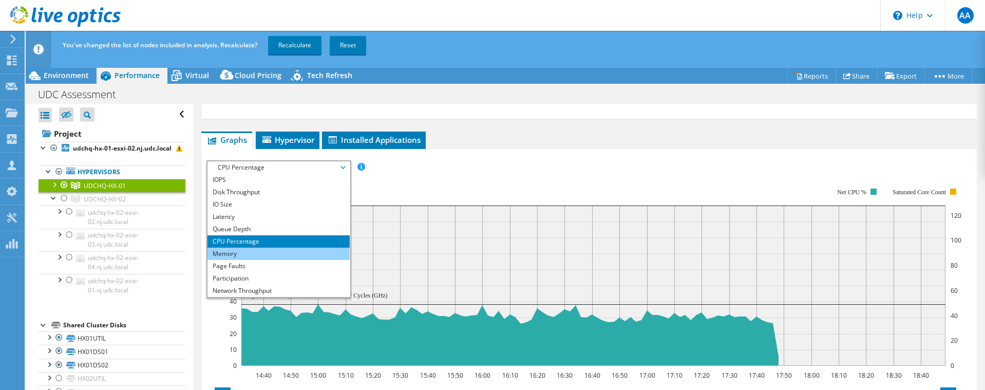
click at [250, 253] on li "Memory" at bounding box center [279, 254] width 142 height 12
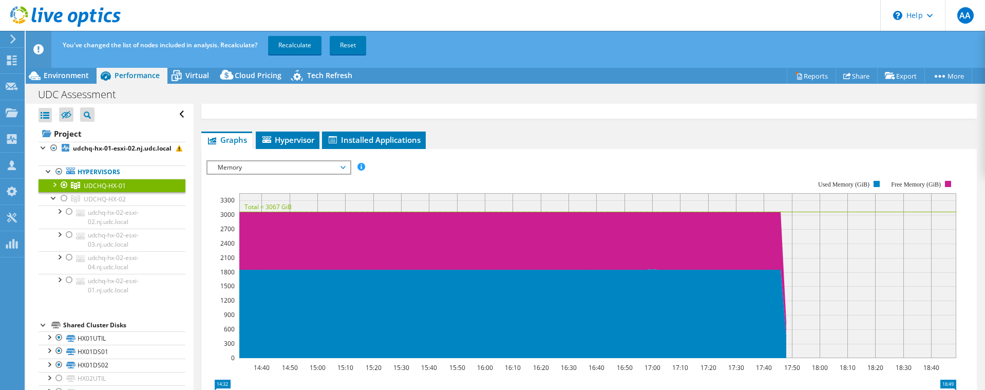
click at [286, 167] on span "Memory" at bounding box center [279, 167] width 132 height 12
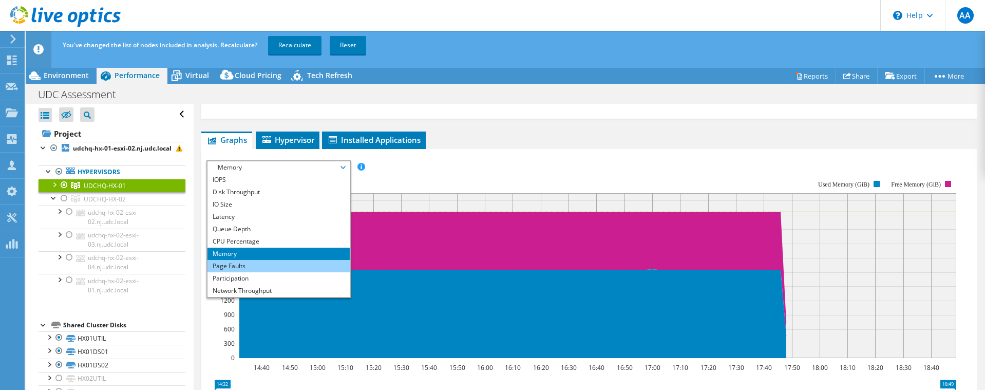
click at [245, 266] on li "Page Faults" at bounding box center [279, 266] width 142 height 12
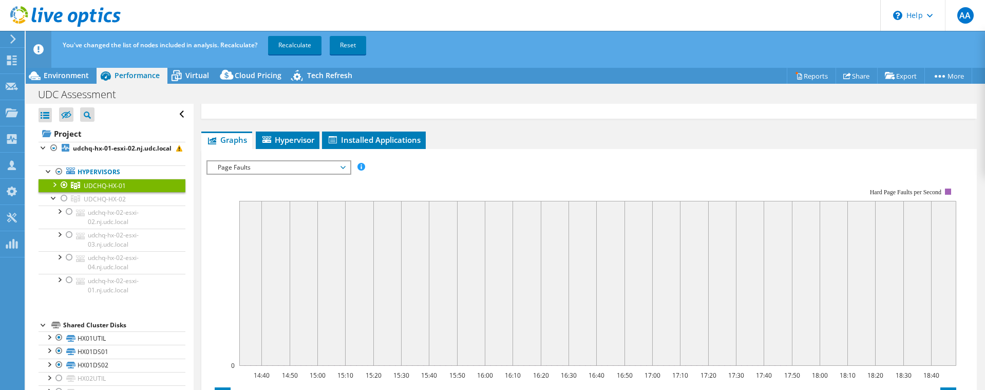
click at [269, 166] on span "Page Faults" at bounding box center [279, 167] width 132 height 12
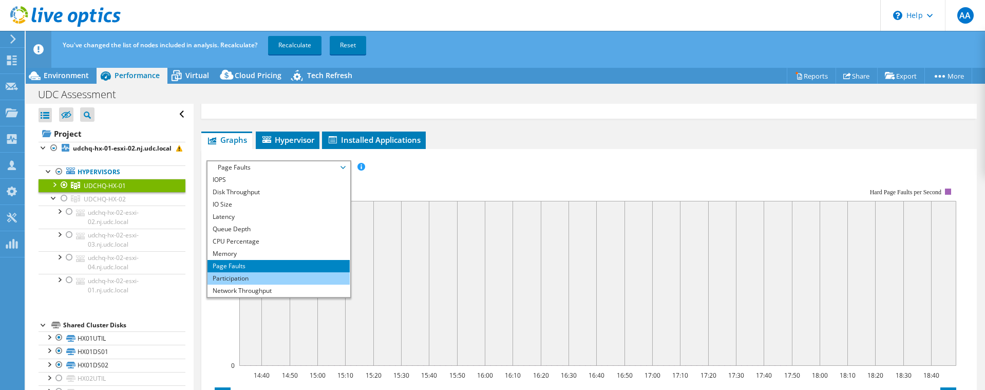
click at [239, 272] on li "Participation" at bounding box center [279, 278] width 142 height 12
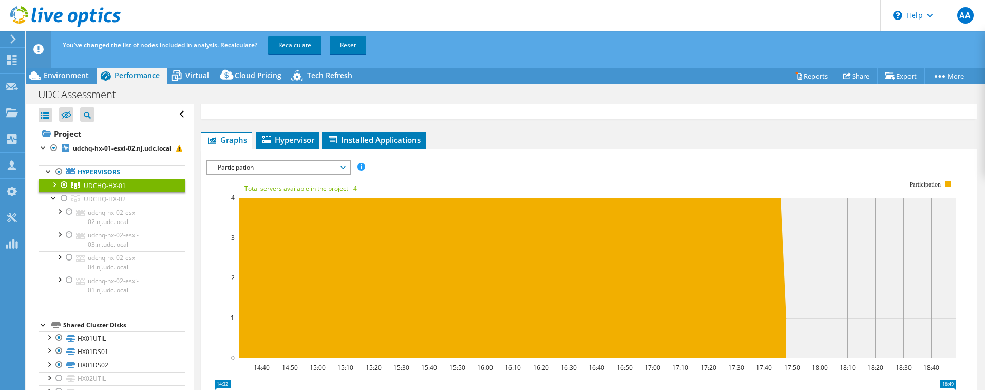
click at [274, 163] on span "Participation" at bounding box center [279, 167] width 132 height 12
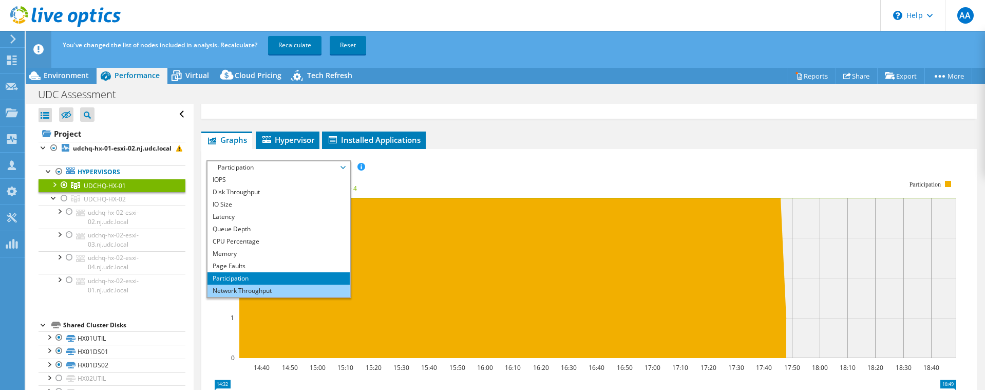
click at [250, 288] on li "Network Throughput" at bounding box center [279, 291] width 142 height 12
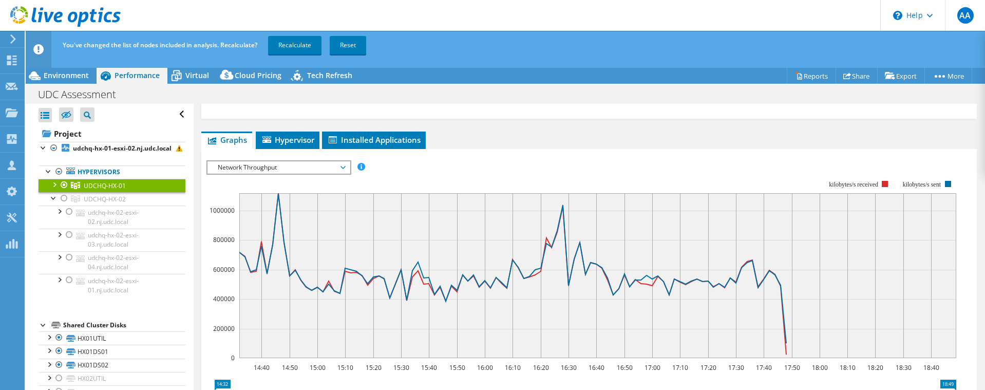
click at [340, 165] on span "Network Throughput" at bounding box center [279, 167] width 132 height 12
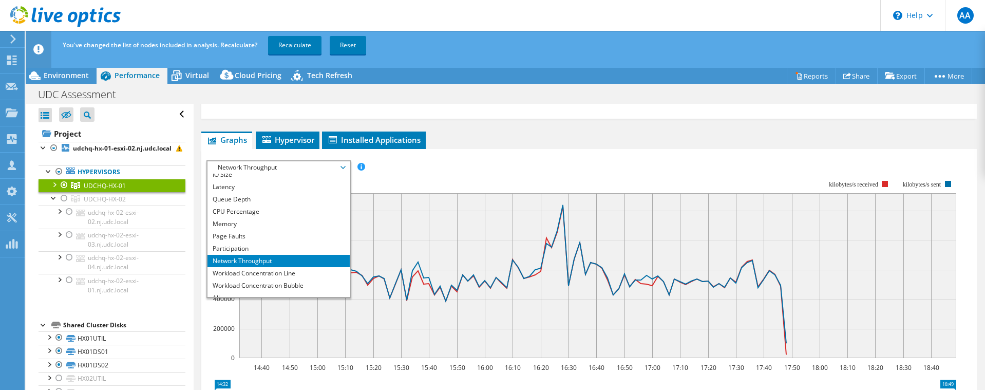
scroll to position [37, 0]
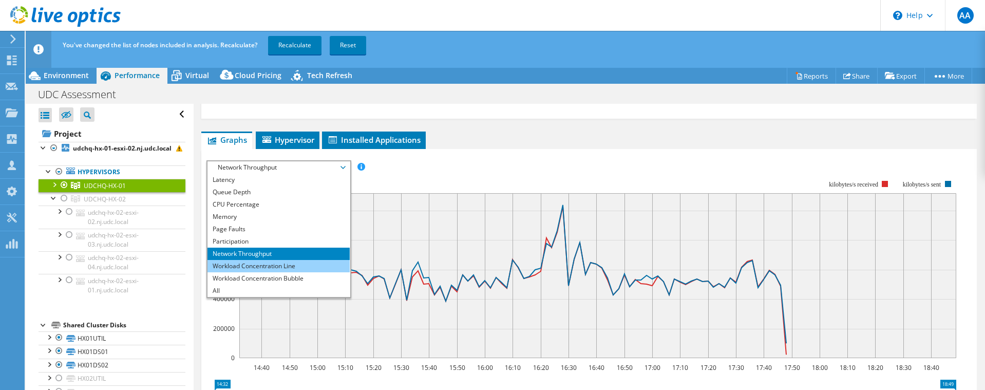
click at [274, 268] on li "Workload Concentration Line" at bounding box center [279, 266] width 142 height 12
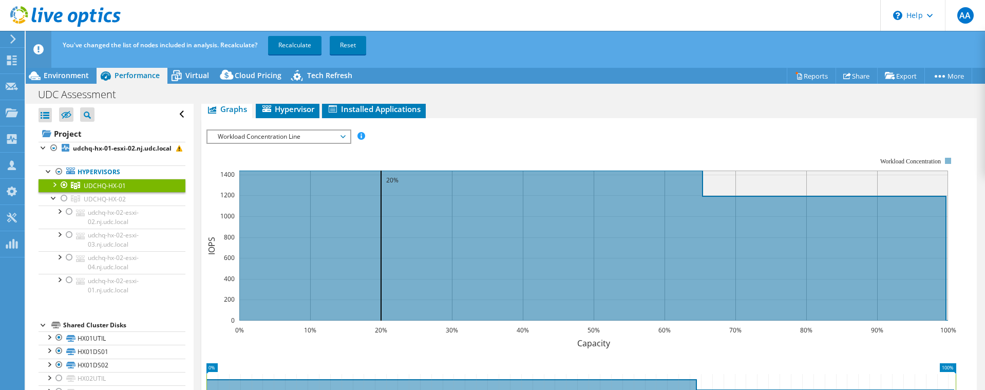
scroll to position [138, 0]
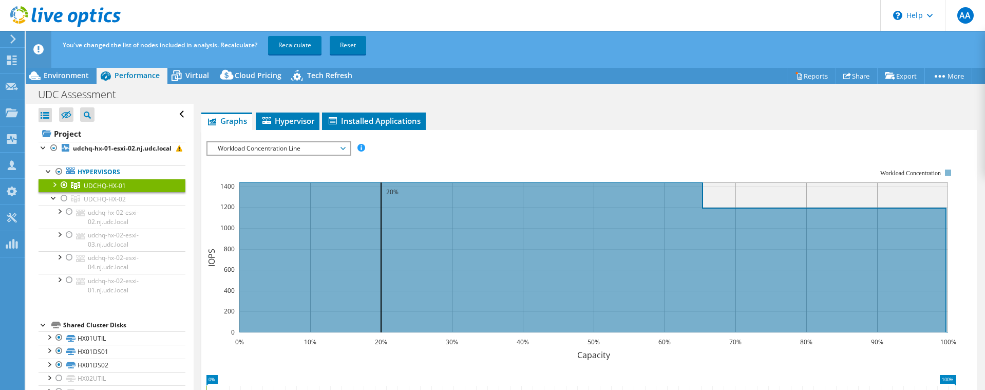
click at [312, 146] on span "Workload Concentration Line" at bounding box center [279, 148] width 132 height 12
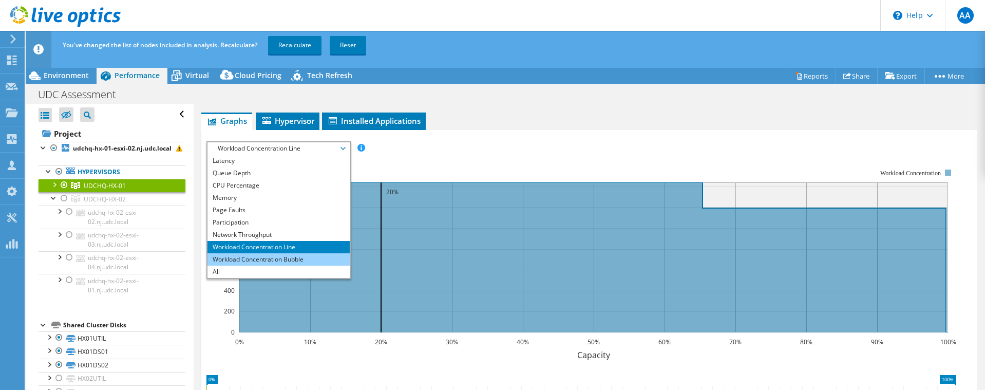
click at [255, 262] on li "Workload Concentration Bubble" at bounding box center [279, 259] width 142 height 12
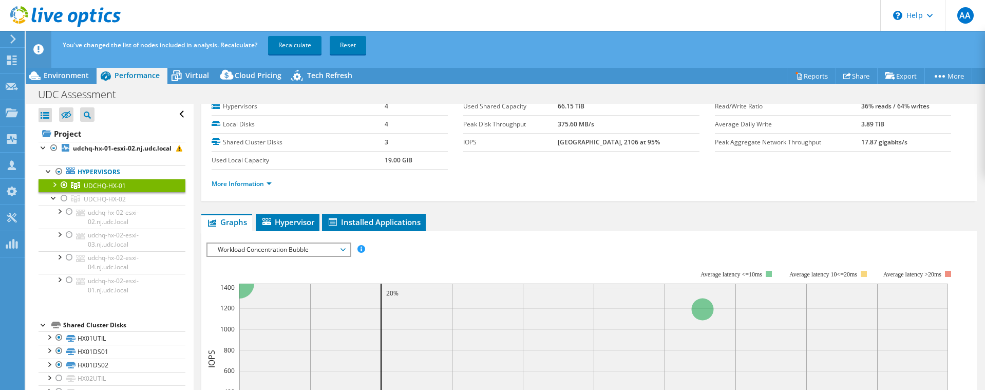
scroll to position [35, 0]
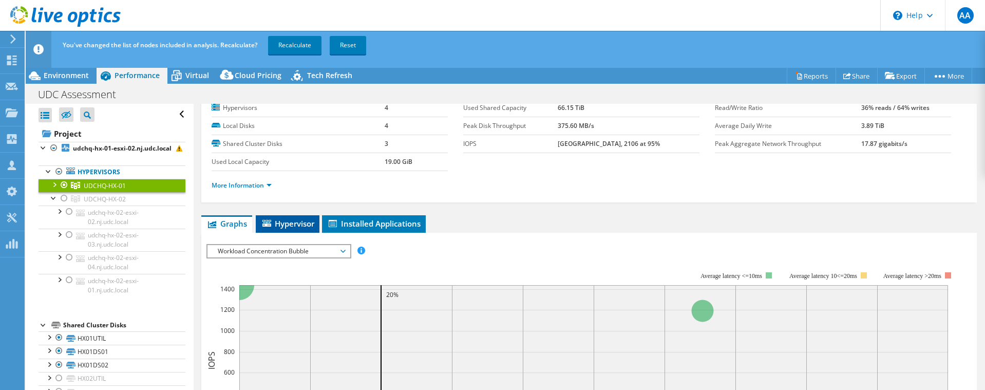
click at [288, 221] on span "Hypervisor" at bounding box center [287, 223] width 53 height 10
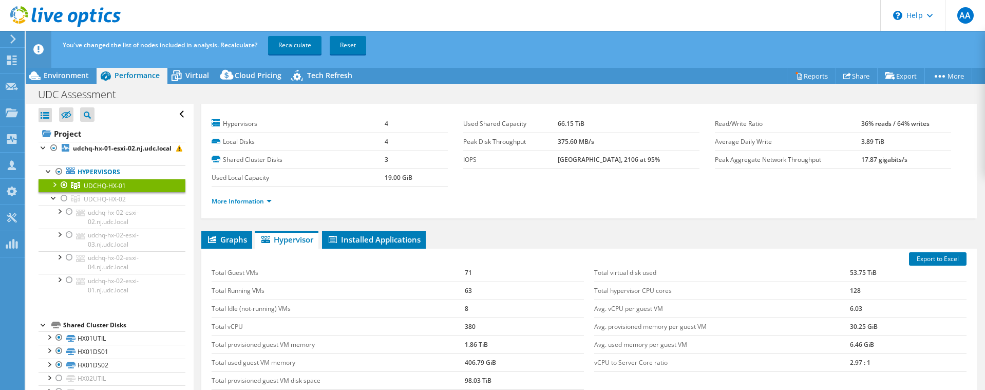
scroll to position [0, 0]
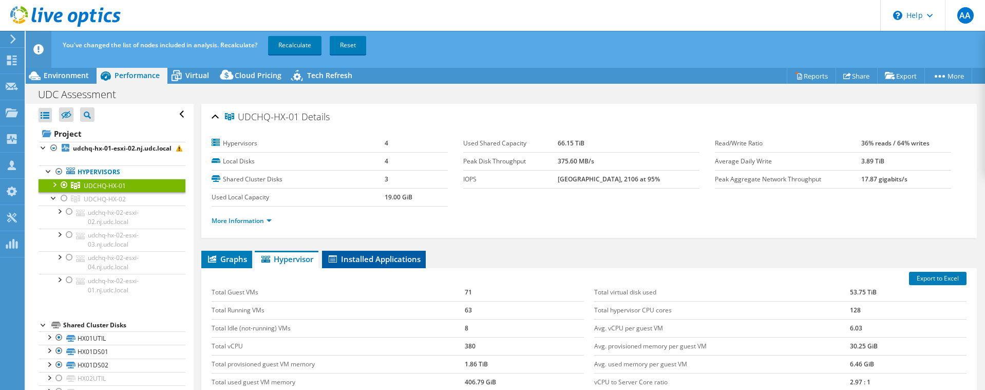
click at [351, 259] on span "Installed Applications" at bounding box center [373, 259] width 93 height 10
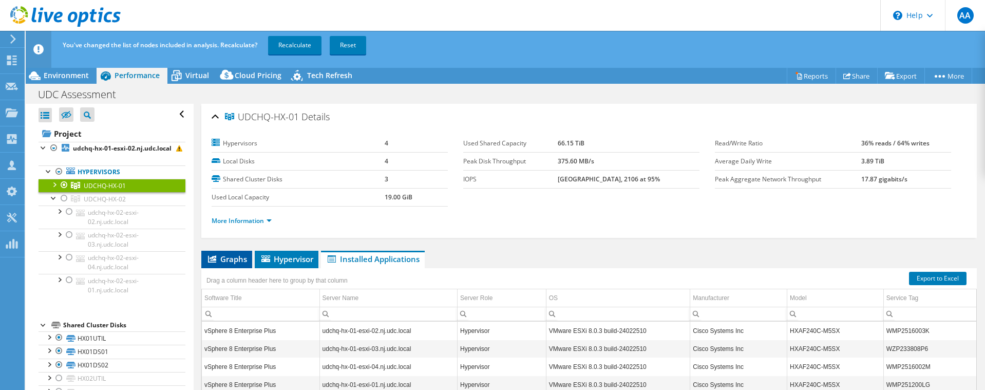
click at [229, 261] on span "Graphs" at bounding box center [226, 259] width 41 height 10
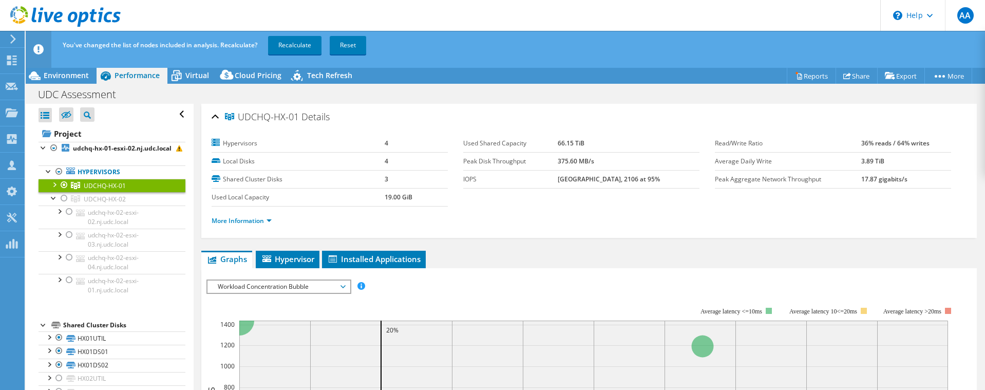
click at [269, 284] on span "Workload Concentration Bubble" at bounding box center [279, 286] width 132 height 12
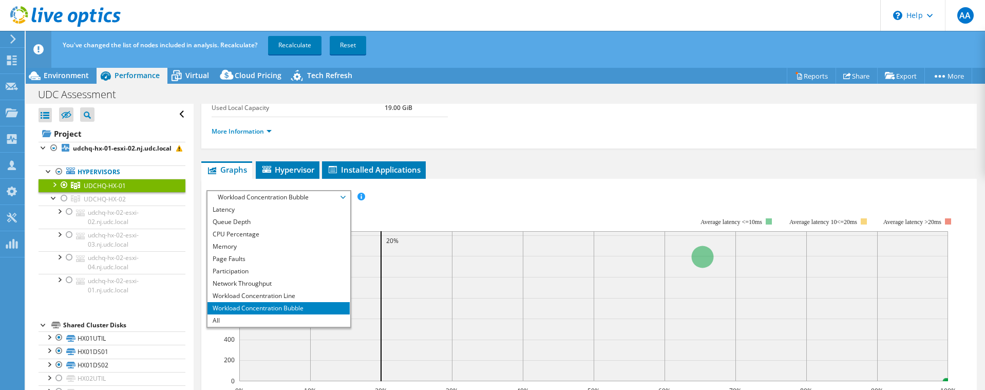
scroll to position [103, 0]
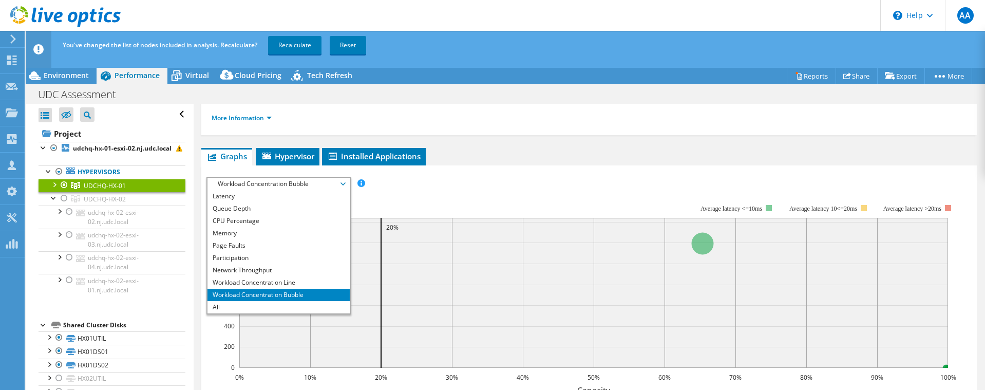
click at [509, 171] on div "IOPS Disk Throughput IO Size Latency Queue Depth CPU Percentage Memory Page Fau…" at bounding box center [588, 350] width 765 height 370
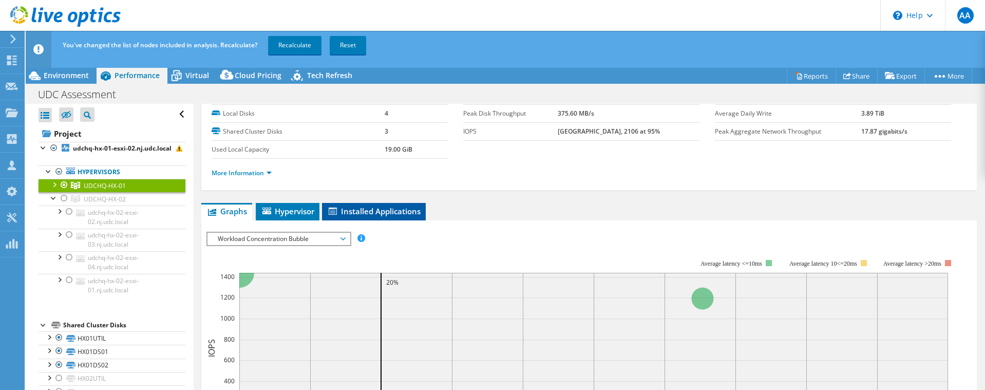
scroll to position [0, 0]
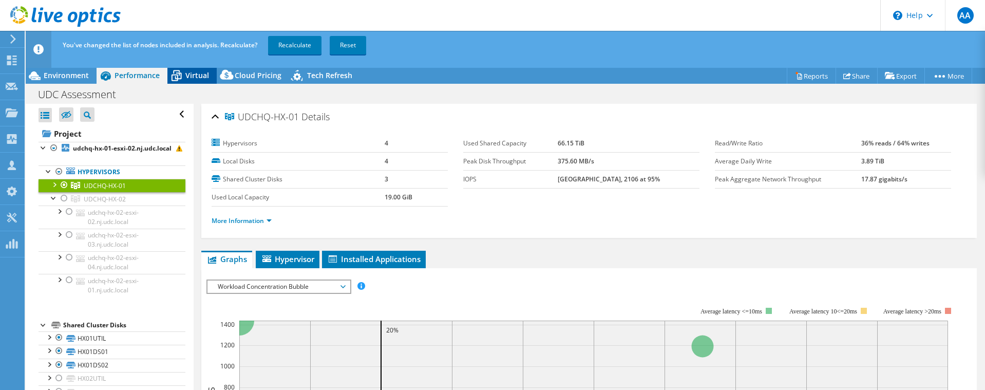
click at [184, 73] on icon at bounding box center [176, 76] width 18 height 18
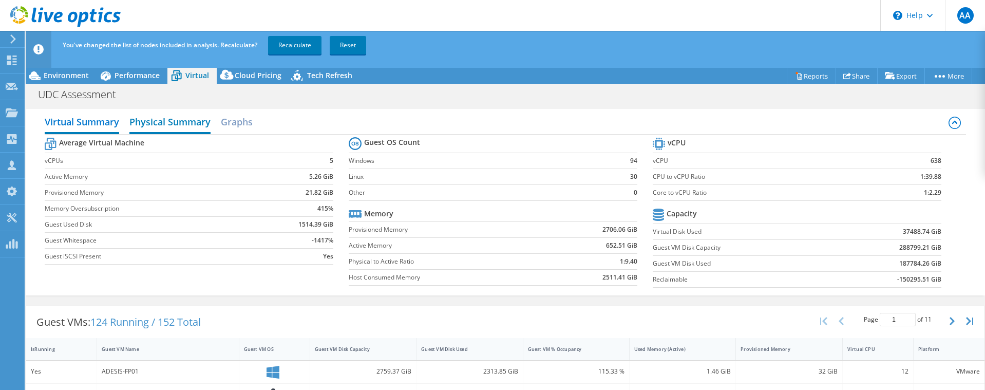
click at [175, 121] on h2 "Physical Summary" at bounding box center [169, 122] width 81 height 23
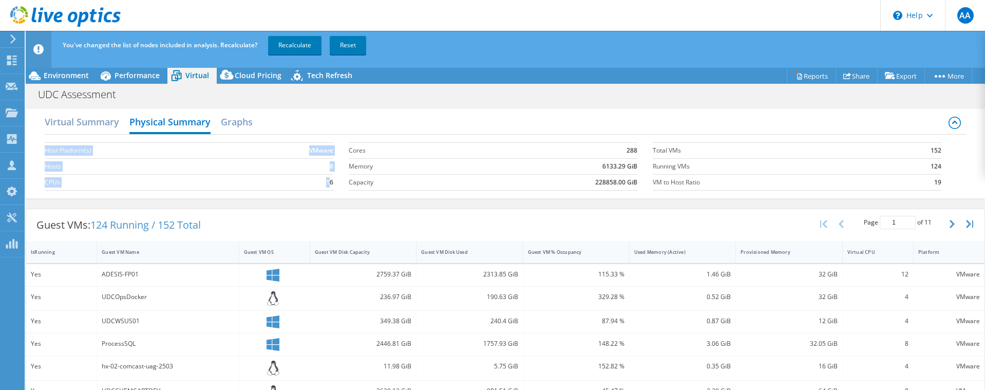
drag, startPoint x: 326, startPoint y: 184, endPoint x: 345, endPoint y: 184, distance: 18.5
click at [333, 184] on section "Host Platform(s) VMware Hosts 8 CPUs 16" at bounding box center [197, 166] width 304 height 59
drag, startPoint x: 936, startPoint y: 164, endPoint x: 925, endPoint y: 165, distance: 10.8
click at [925, 165] on section "Total VMs 152 Running VMs 124 VM to Host Ratio 19" at bounding box center [805, 166] width 304 height 59
click at [232, 116] on h2 "Graphs" at bounding box center [237, 122] width 32 height 23
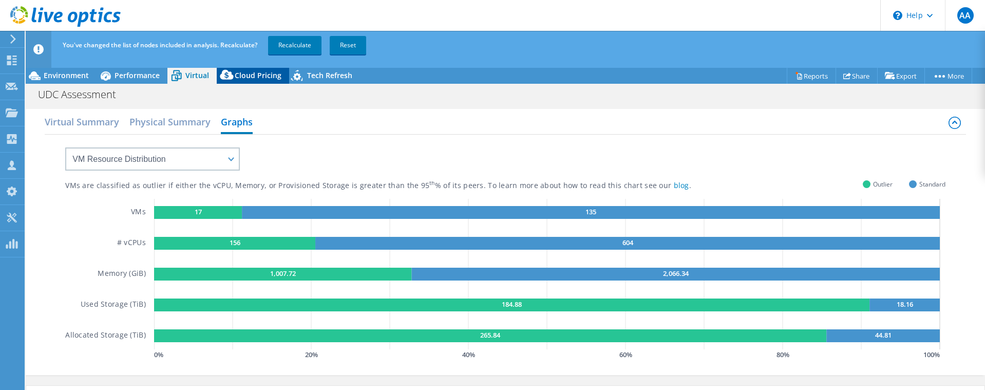
click at [252, 73] on span "Cloud Pricing" at bounding box center [258, 75] width 47 height 10
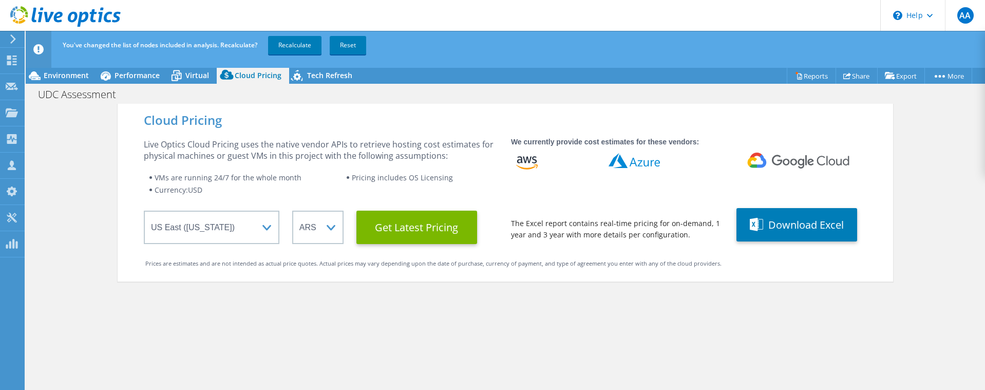
click at [305, 67] on header "You've changed the list of nodes included in analysis. Recalculate? Recalculate…" at bounding box center [521, 49] width 991 height 37
click at [309, 72] on span "Tech Refresh" at bounding box center [329, 75] width 45 height 10
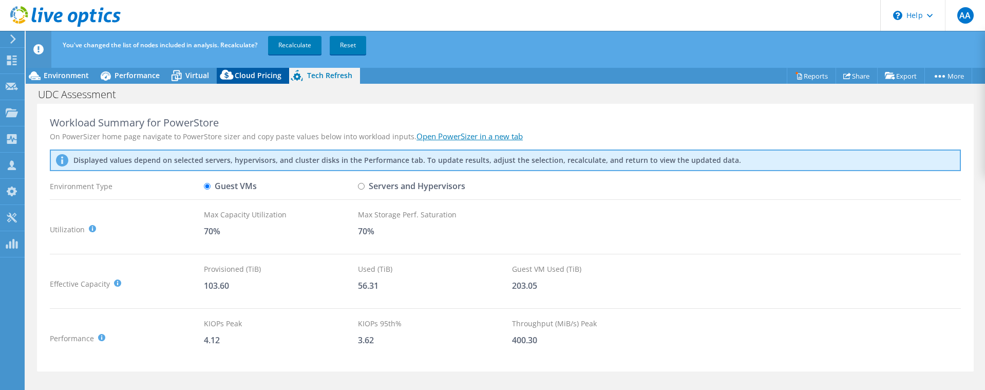
click at [281, 76] on div "Cloud Pricing" at bounding box center [253, 75] width 72 height 16
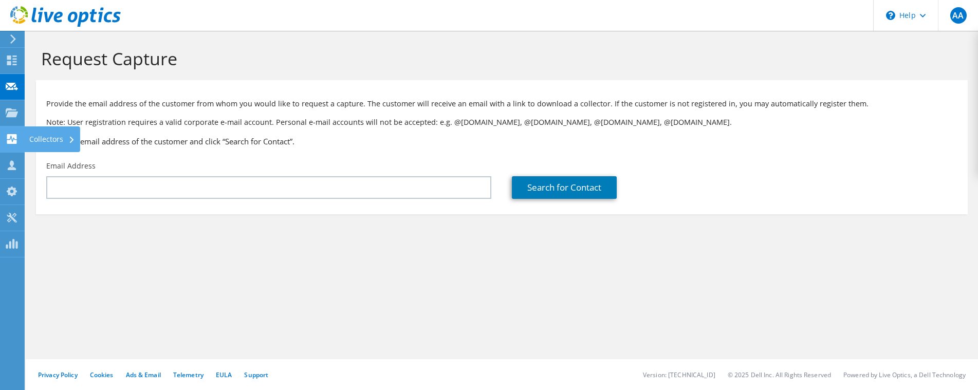
click at [11, 137] on icon at bounding box center [12, 139] width 12 height 10
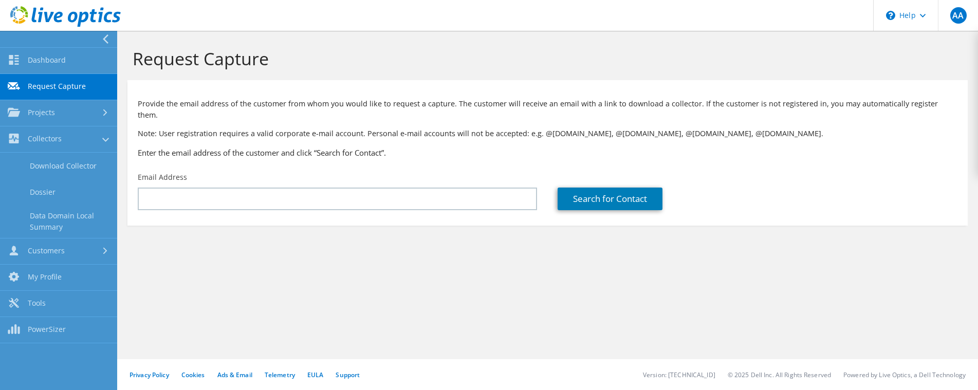
click at [129, 55] on div "Request Capture" at bounding box center [547, 55] width 850 height 49
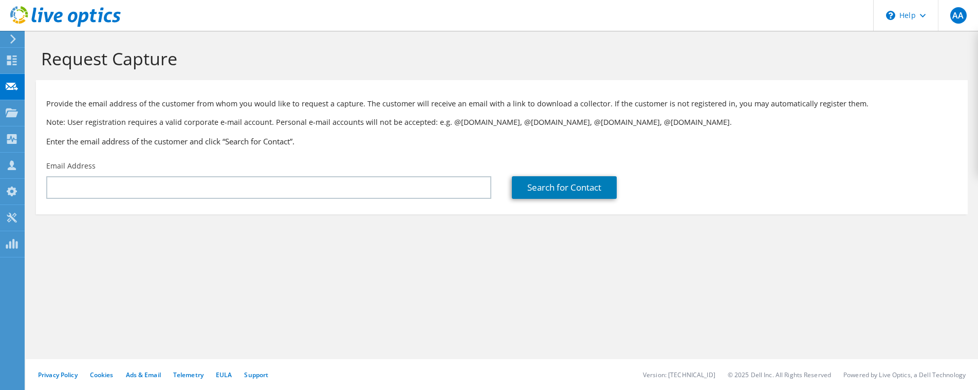
click at [16, 37] on icon at bounding box center [13, 38] width 8 height 9
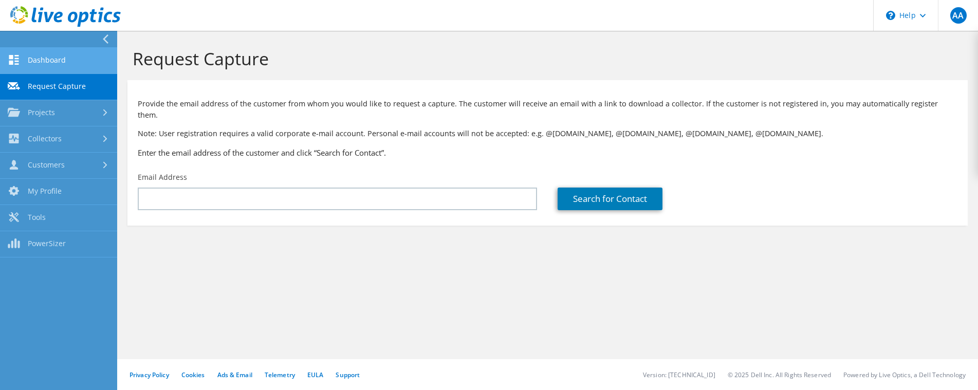
click at [37, 62] on link "Dashboard" at bounding box center [58, 61] width 117 height 26
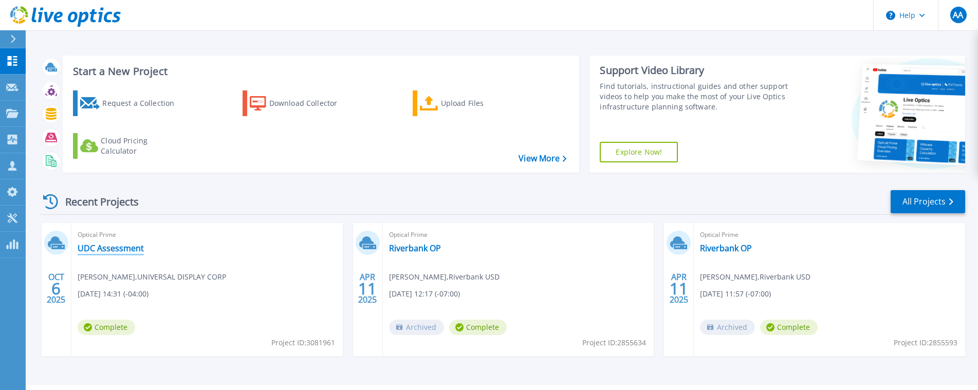
click at [127, 247] on link "UDC Assessment" at bounding box center [111, 248] width 66 height 10
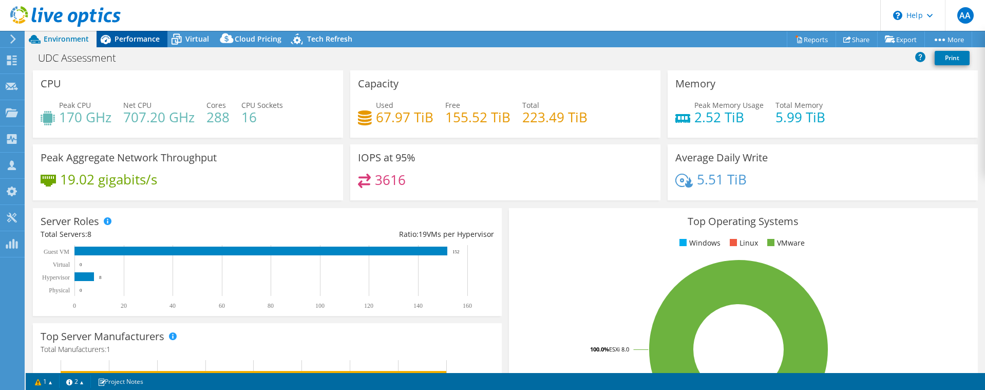
click at [128, 39] on span "Performance" at bounding box center [137, 39] width 45 height 10
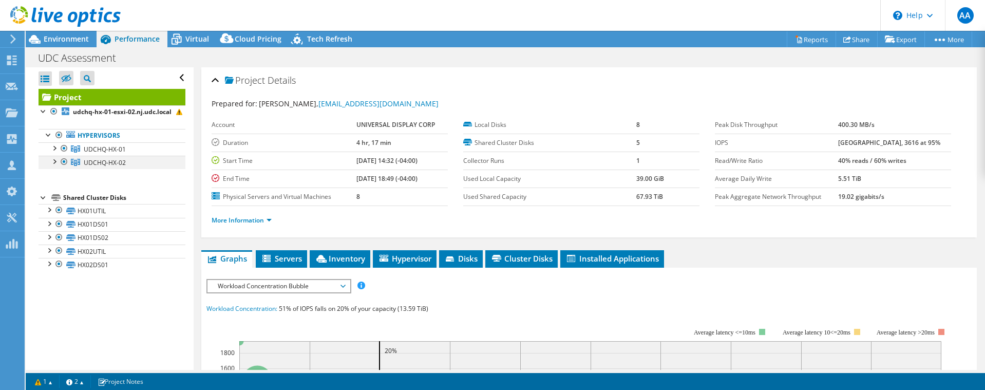
click at [54, 166] on div at bounding box center [54, 161] width 10 height 10
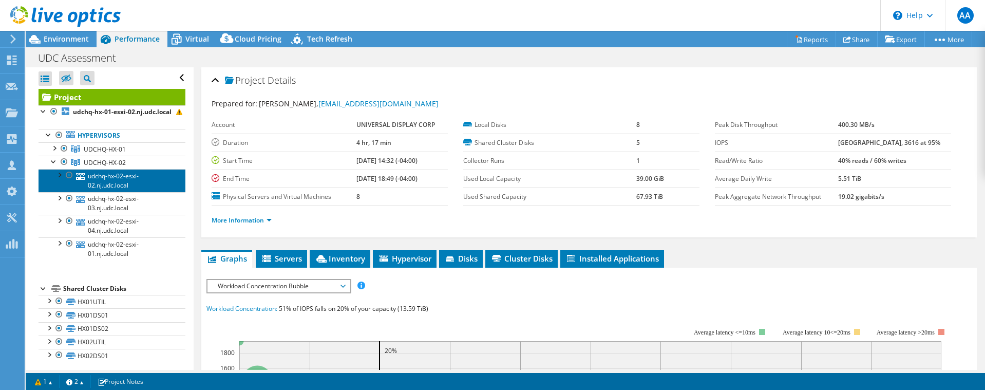
click at [148, 192] on link "udchq-hx-02-esxi-02.nj.udc.local" at bounding box center [112, 180] width 147 height 23
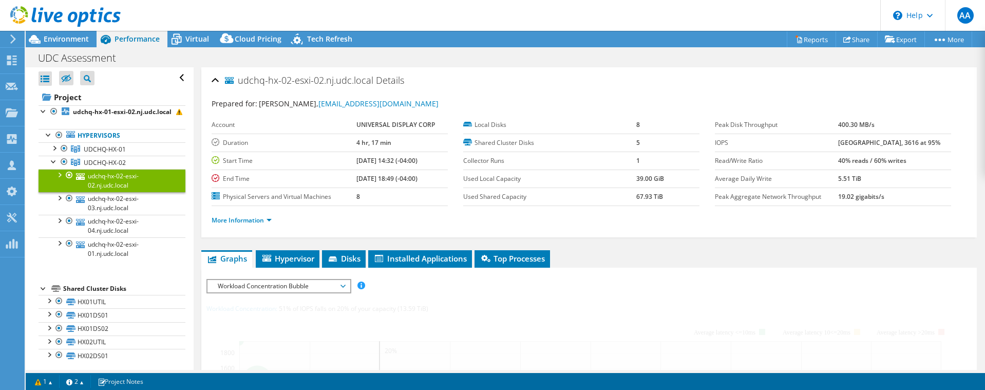
click at [148, 192] on link "udchq-hx-02-esxi-02.nj.udc.local" at bounding box center [112, 180] width 147 height 23
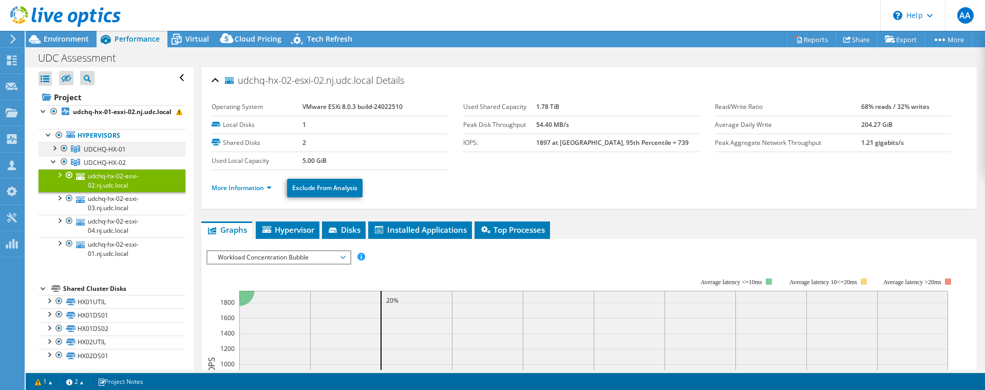
click at [57, 153] on div at bounding box center [54, 147] width 10 height 10
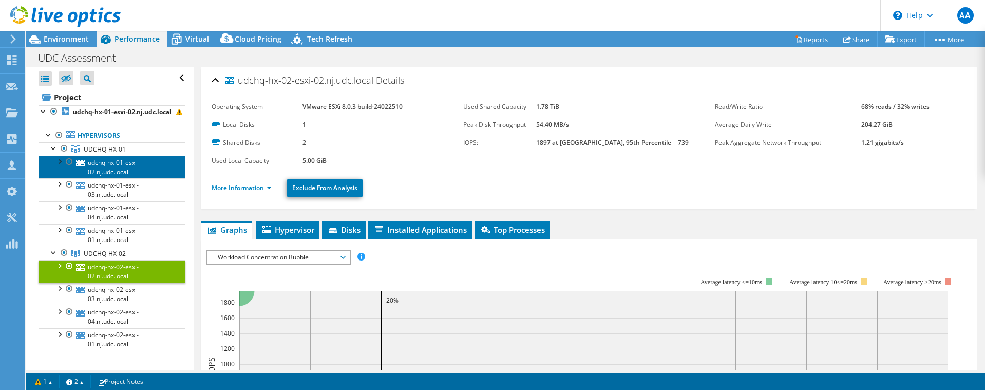
click at [134, 176] on link "udchq-hx-01-esxi-02.nj.udc.local" at bounding box center [112, 167] width 147 height 23
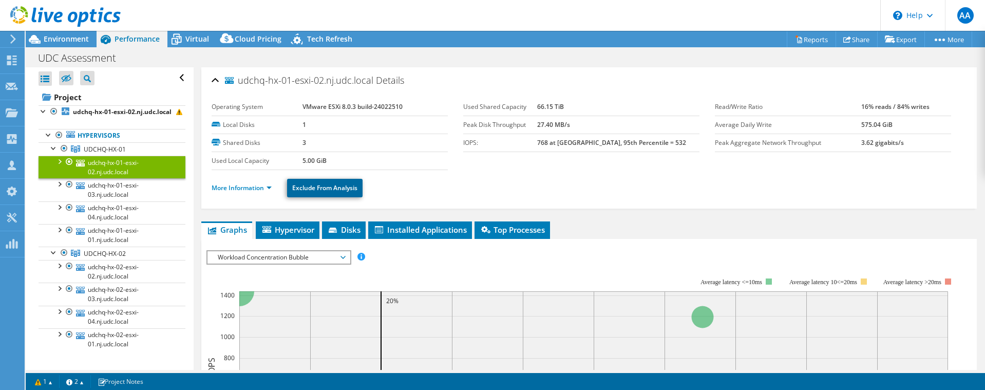
click at [322, 191] on link "Exclude From Analysis" at bounding box center [325, 188] width 76 height 18
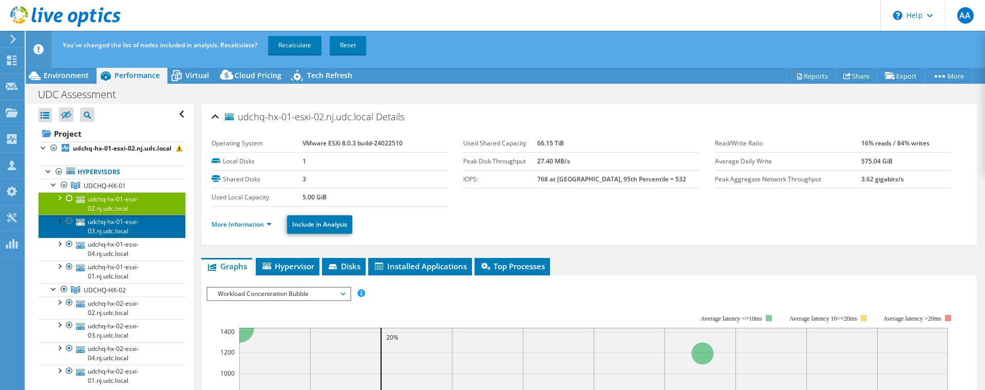
click at [158, 237] on link "udchq-hx-01-esxi-03.nj.udc.local" at bounding box center [112, 226] width 147 height 23
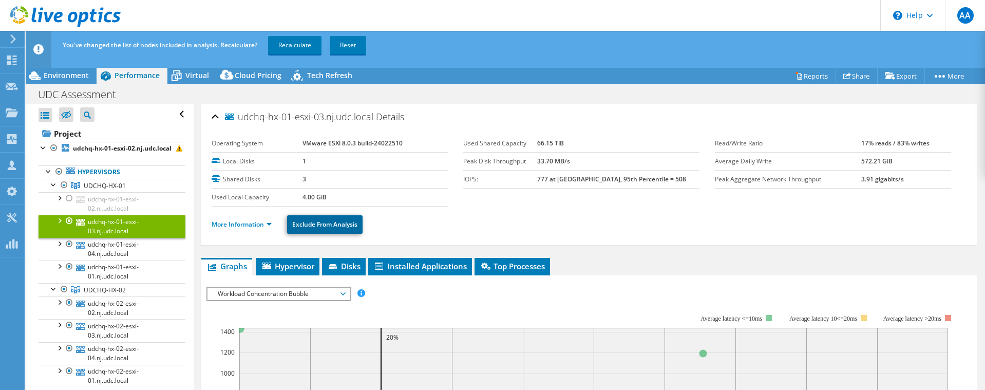
click at [322, 223] on link "Exclude From Analysis" at bounding box center [325, 224] width 76 height 18
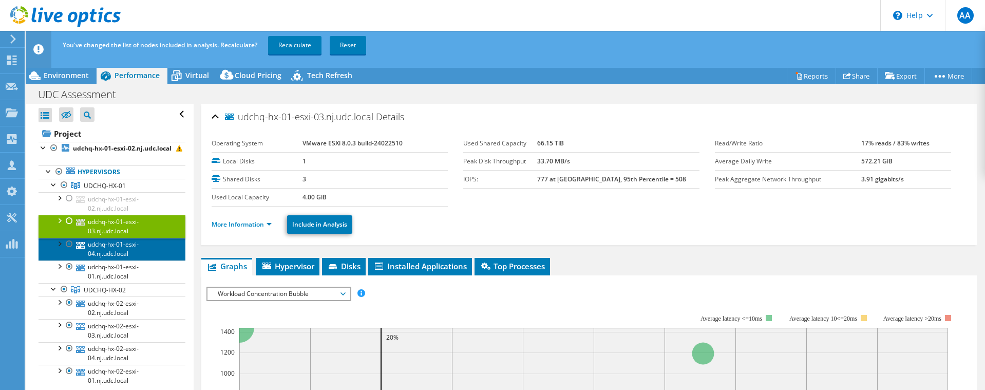
click at [152, 259] on link "udchq-hx-01-esxi-04.nj.udc.local" at bounding box center [112, 249] width 147 height 23
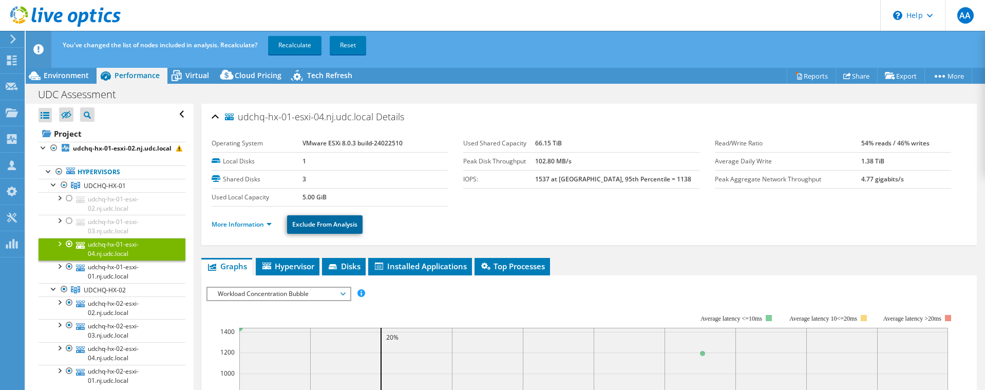
click at [309, 225] on link "Exclude From Analysis" at bounding box center [325, 224] width 76 height 18
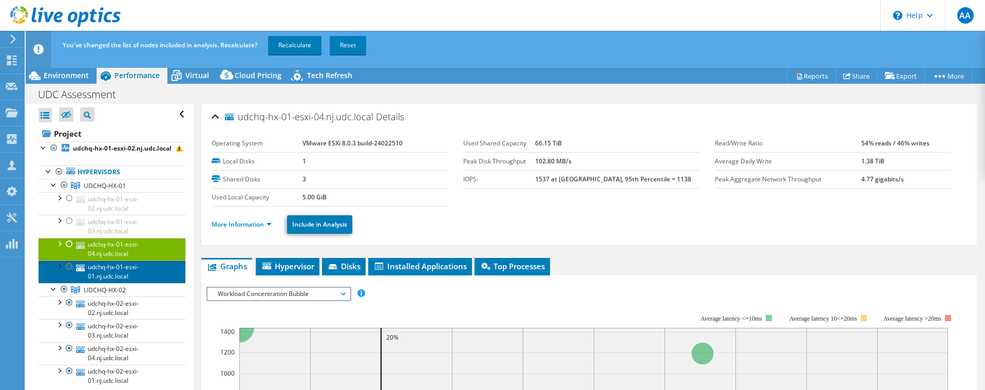
click at [165, 276] on link "udchq-hx-01-esxi-01.nj.udc.local" at bounding box center [112, 271] width 147 height 23
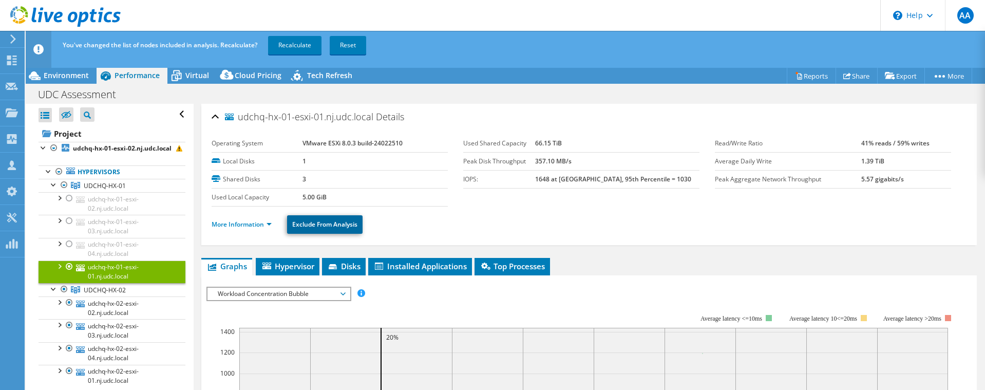
click at [333, 225] on link "Exclude From Analysis" at bounding box center [325, 224] width 76 height 18
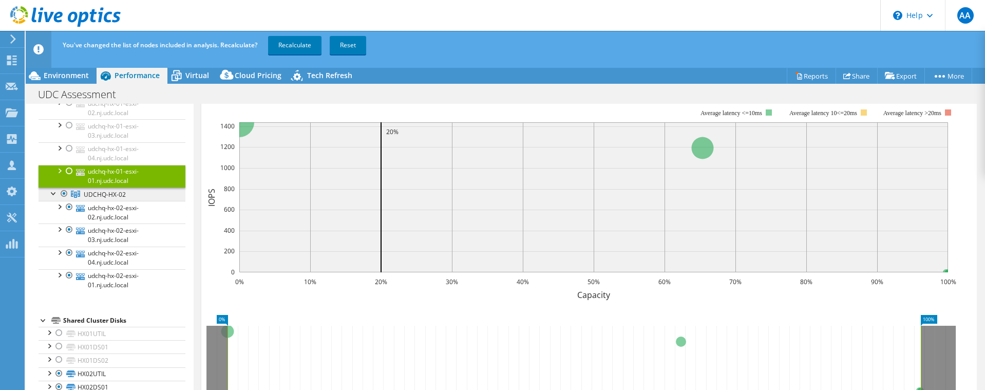
scroll to position [105, 0]
click at [195, 77] on span "Virtual" at bounding box center [197, 75] width 24 height 10
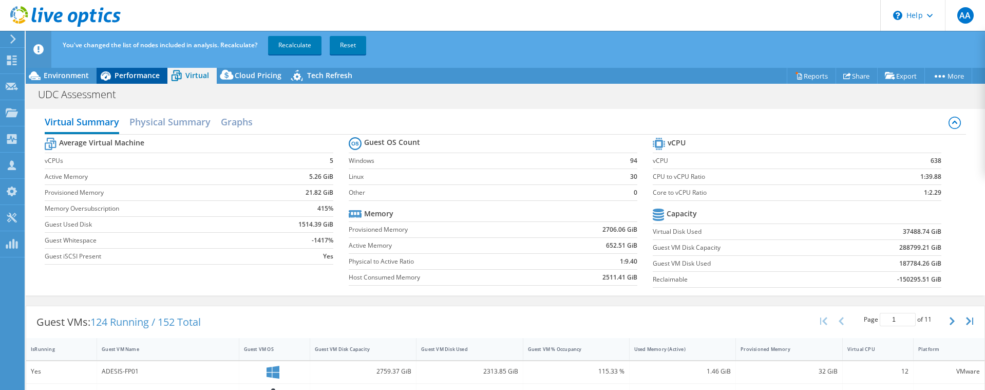
click at [137, 74] on span "Performance" at bounding box center [137, 75] width 45 height 10
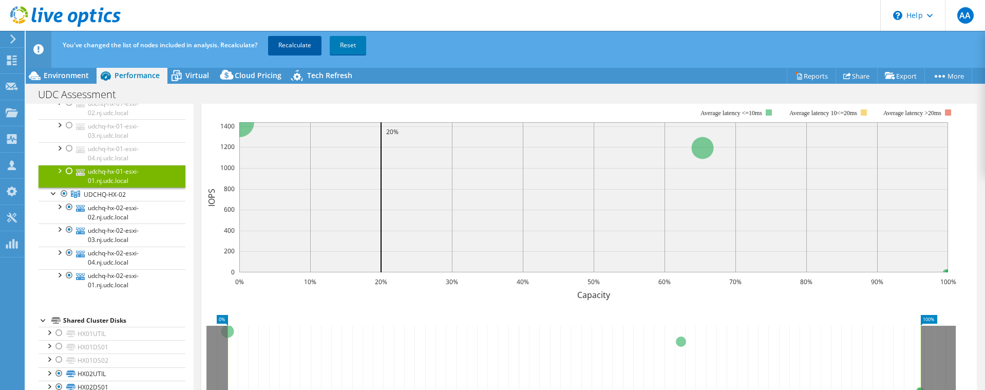
click at [306, 45] on link "Recalculate" at bounding box center [294, 45] width 53 height 18
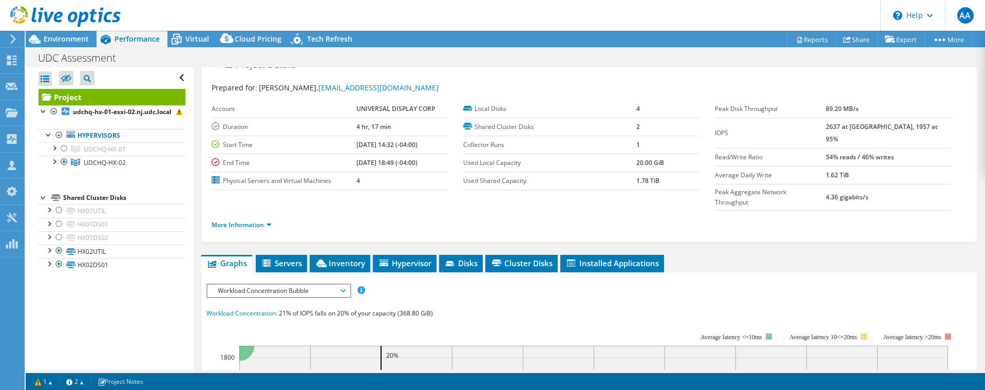
scroll to position [0, 0]
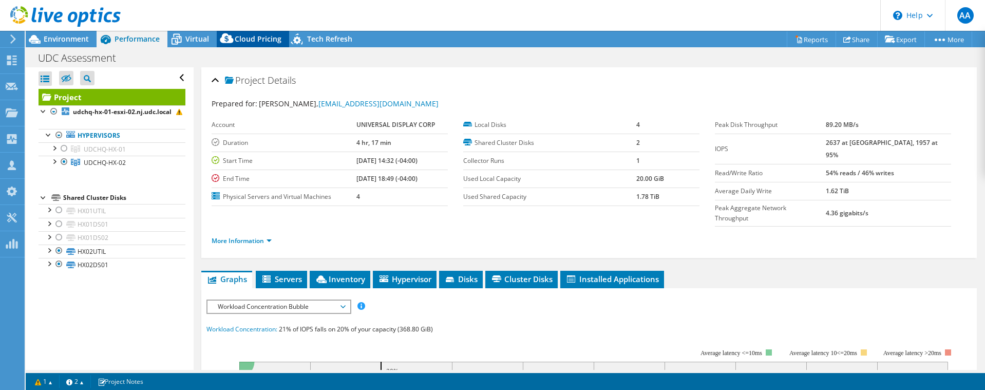
click at [248, 36] on span "Cloud Pricing" at bounding box center [258, 39] width 47 height 10
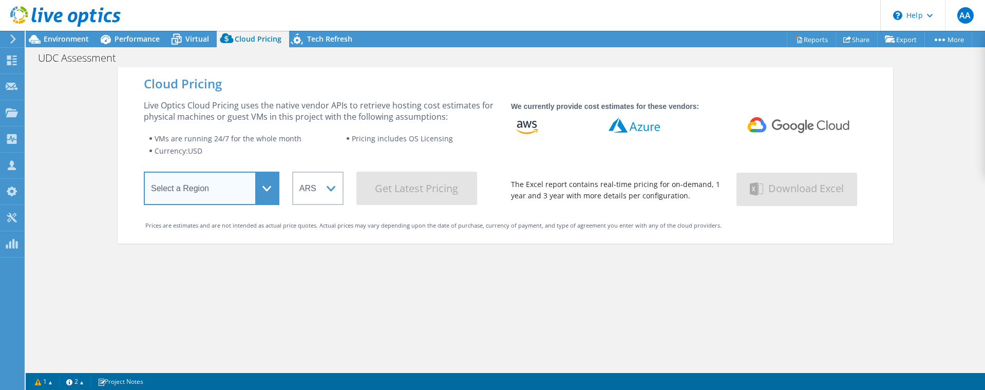
click at [227, 182] on select "Select a Region [GEOGRAPHIC_DATA] ([GEOGRAPHIC_DATA]) [GEOGRAPHIC_DATA] ([GEOGR…" at bounding box center [212, 188] width 136 height 33
select select "USEast"
click at [144, 174] on select "Select a Region [GEOGRAPHIC_DATA] ([GEOGRAPHIC_DATA]) [GEOGRAPHIC_DATA] ([GEOGR…" at bounding box center [212, 188] width 136 height 33
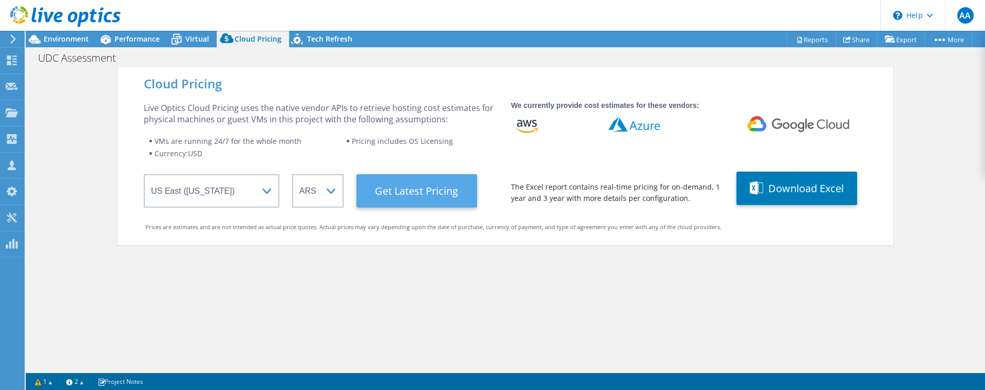
click at [412, 192] on Latest "Get Latest Pricing" at bounding box center [416, 190] width 121 height 33
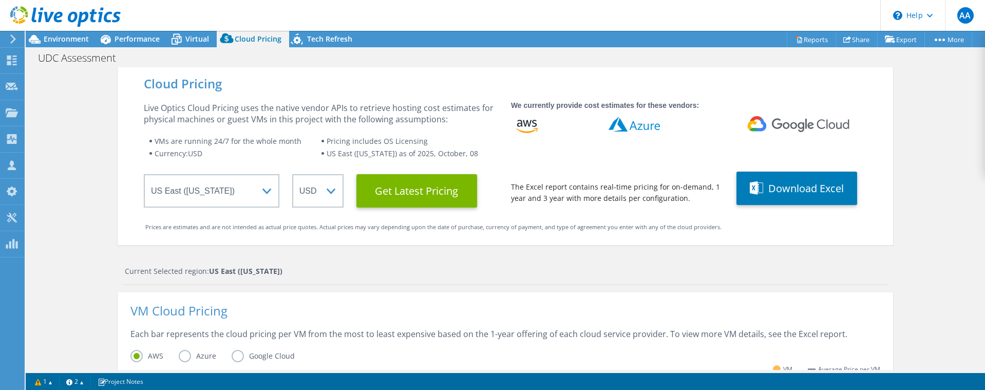
scroll to position [360, 0]
click at [179, 358] on label "Azure" at bounding box center [205, 356] width 53 height 12
click at [0, 0] on input "Azure" at bounding box center [0, 0] width 0 height 0
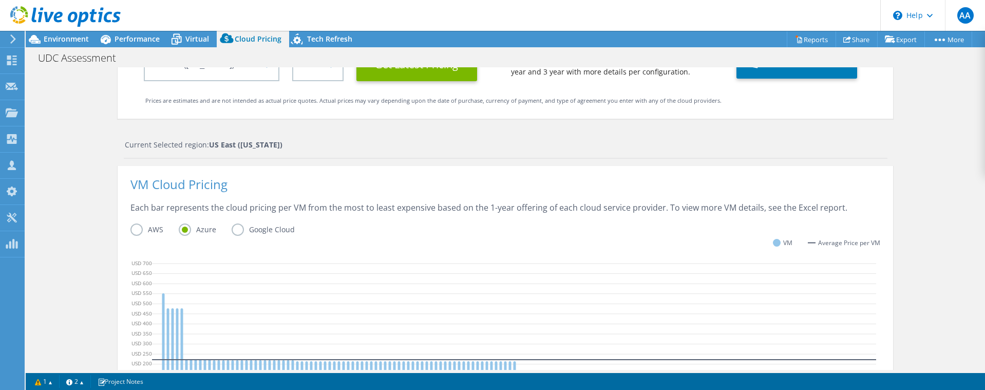
scroll to position [0, 0]
click at [779, 74] on button "Download Excel" at bounding box center [797, 61] width 121 height 33
